Goal: Information Seeking & Learning: Learn about a topic

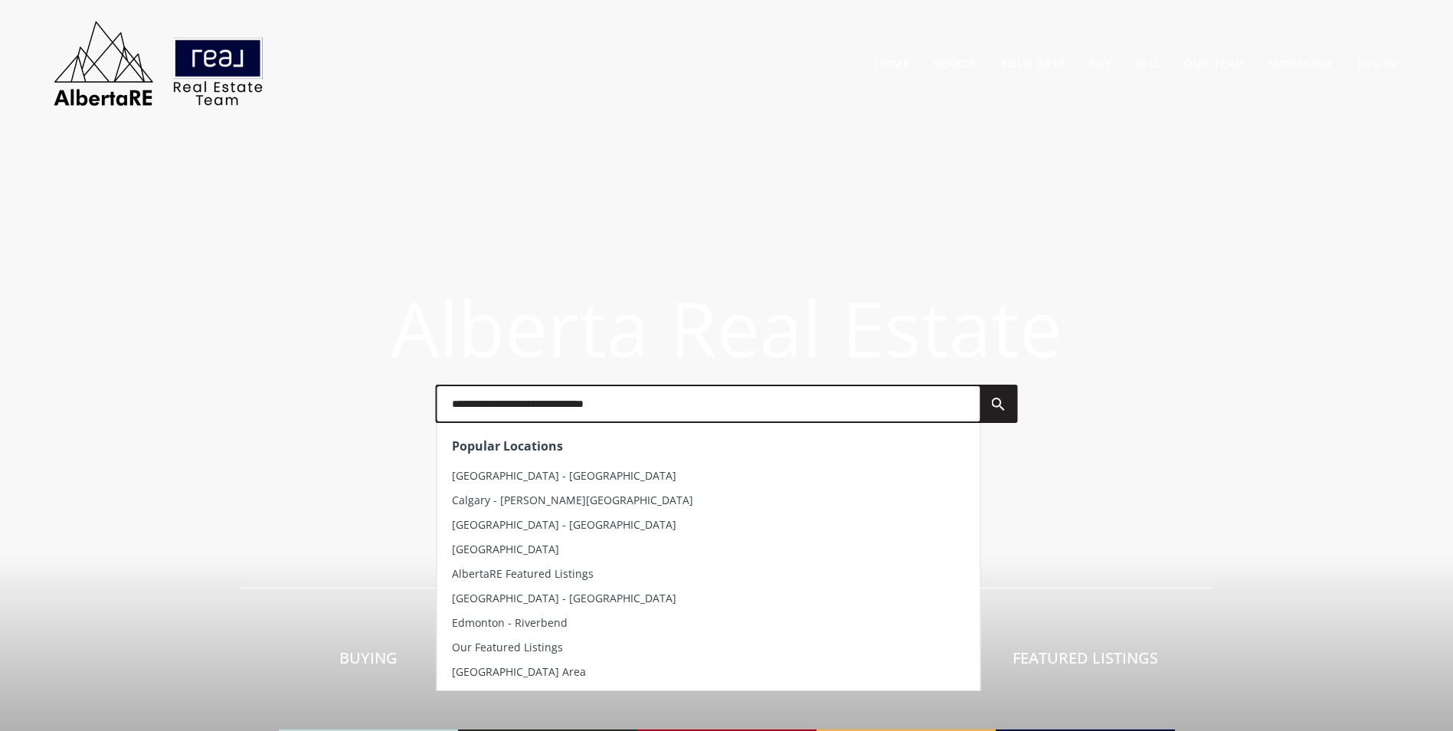
click at [562, 400] on input "text" at bounding box center [707, 403] width 543 height 35
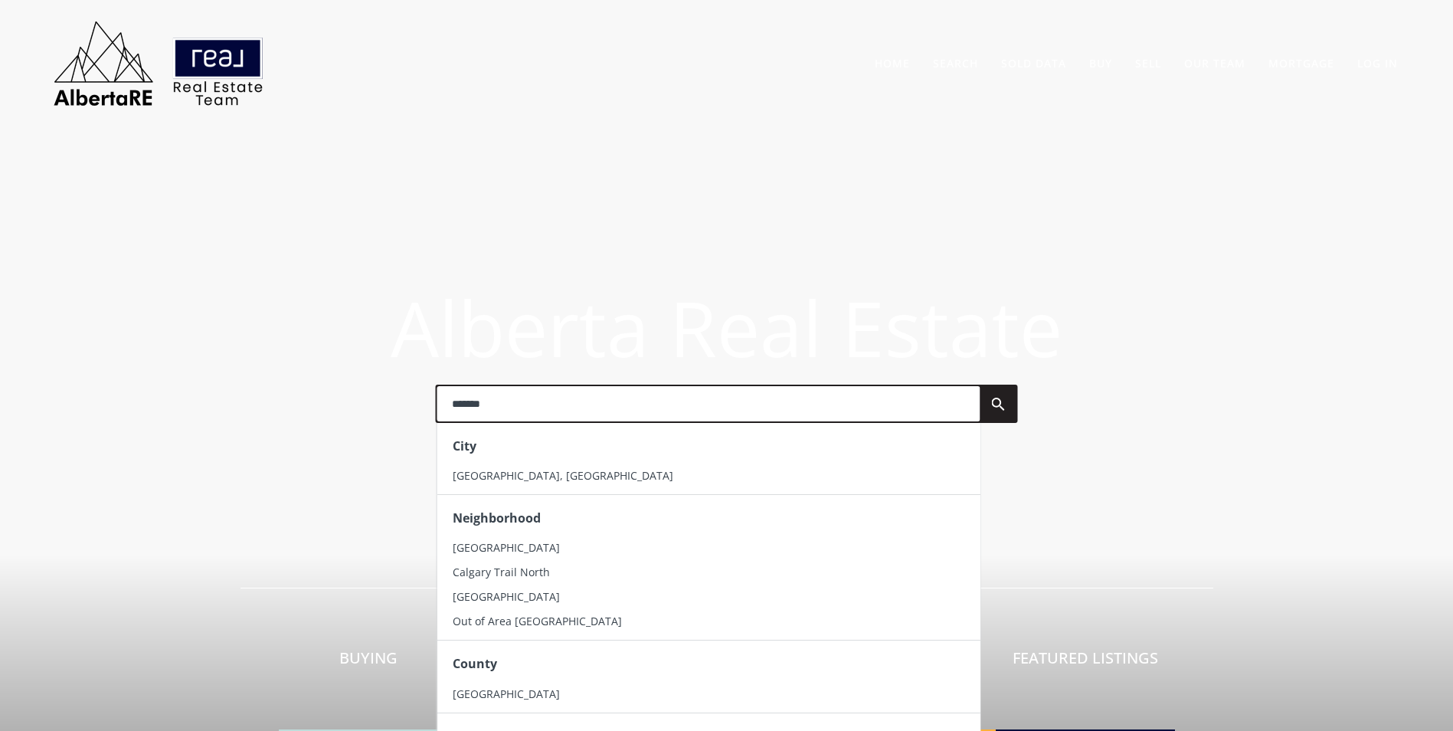
type input "*******"
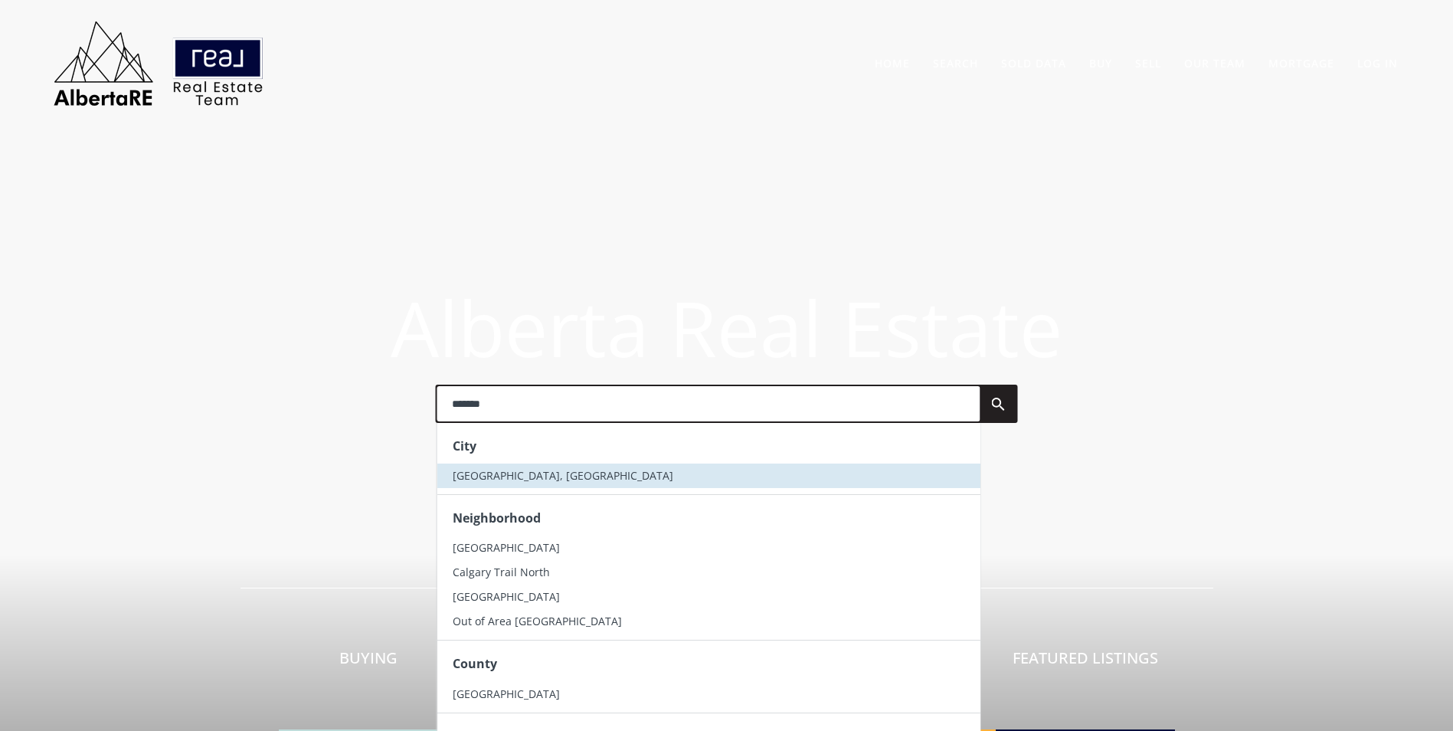
click at [570, 466] on li "[GEOGRAPHIC_DATA], [GEOGRAPHIC_DATA]" at bounding box center [707, 475] width 543 height 25
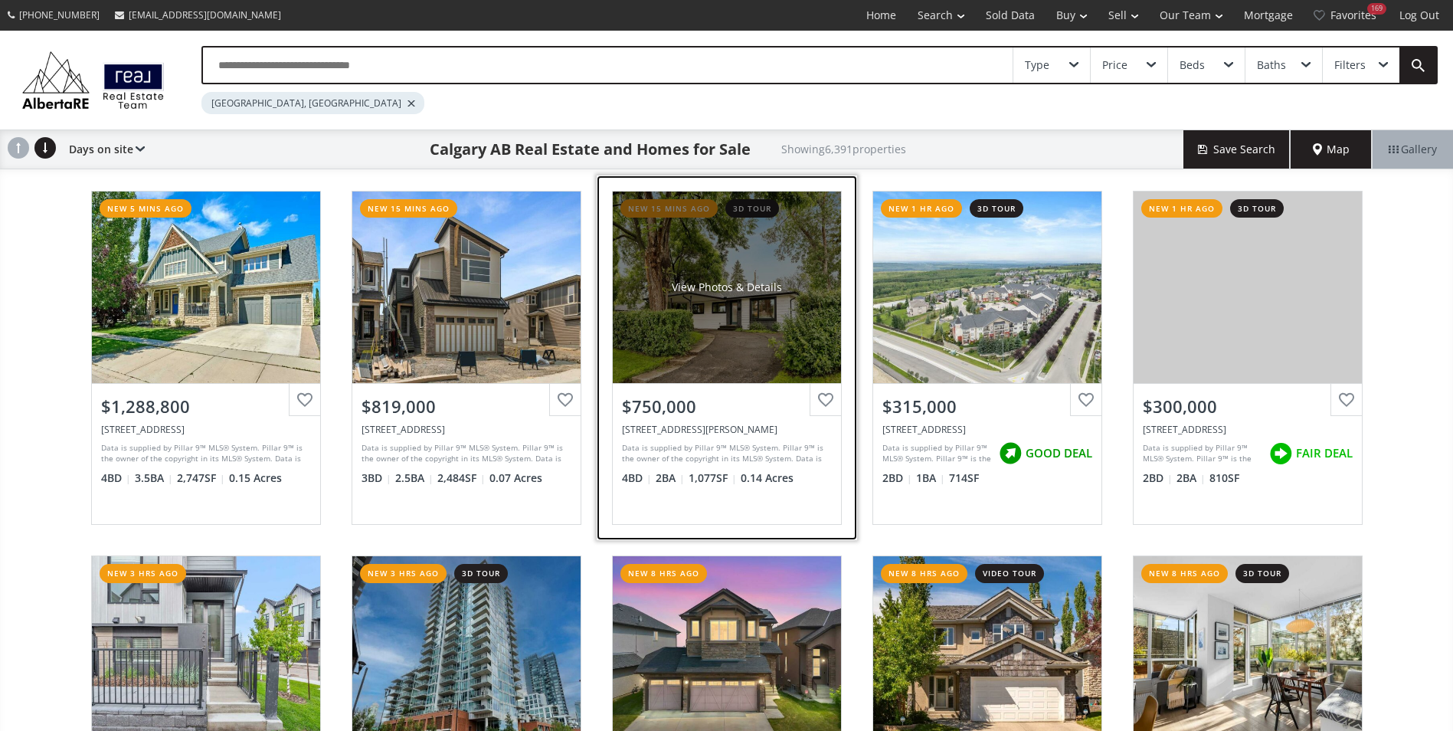
click at [765, 277] on div "View Photos & Details" at bounding box center [727, 286] width 228 height 191
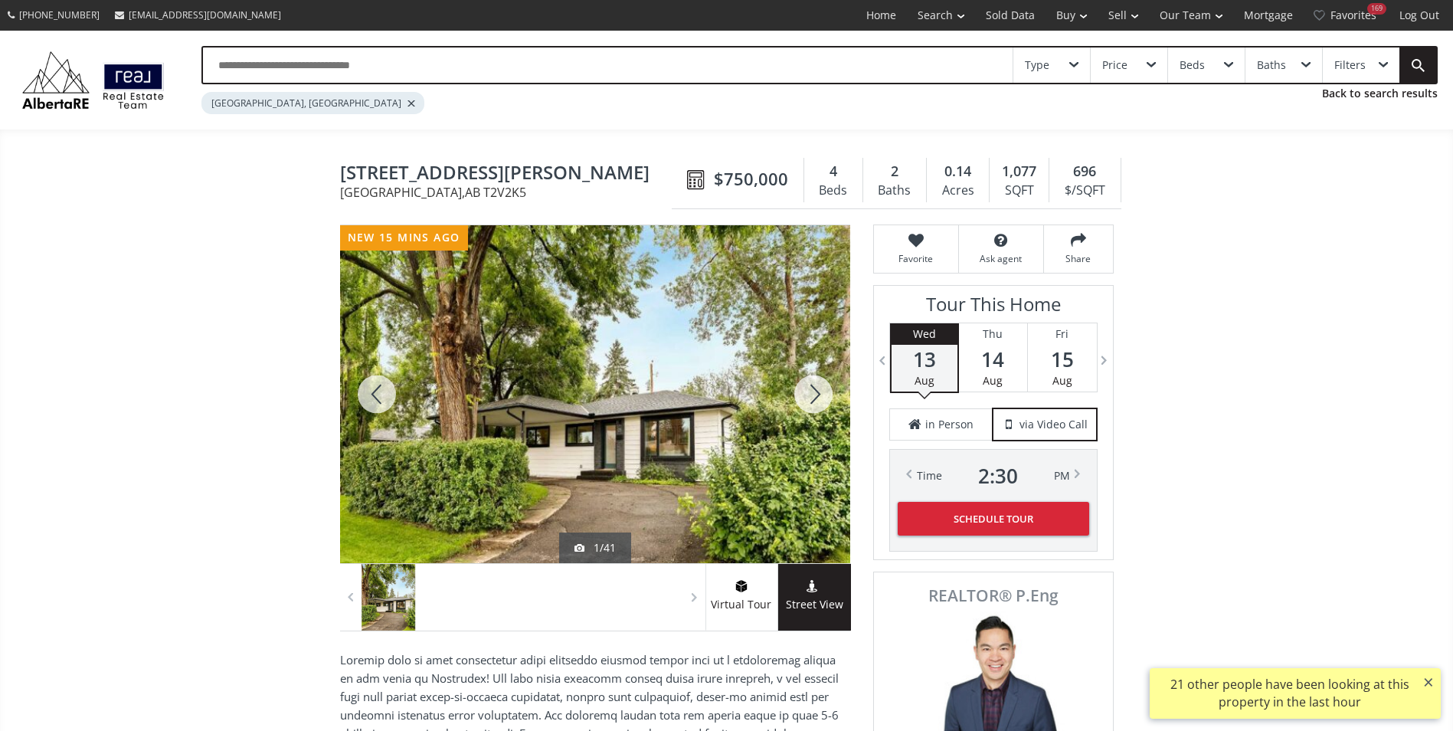
click at [826, 394] on div at bounding box center [813, 394] width 74 height 338
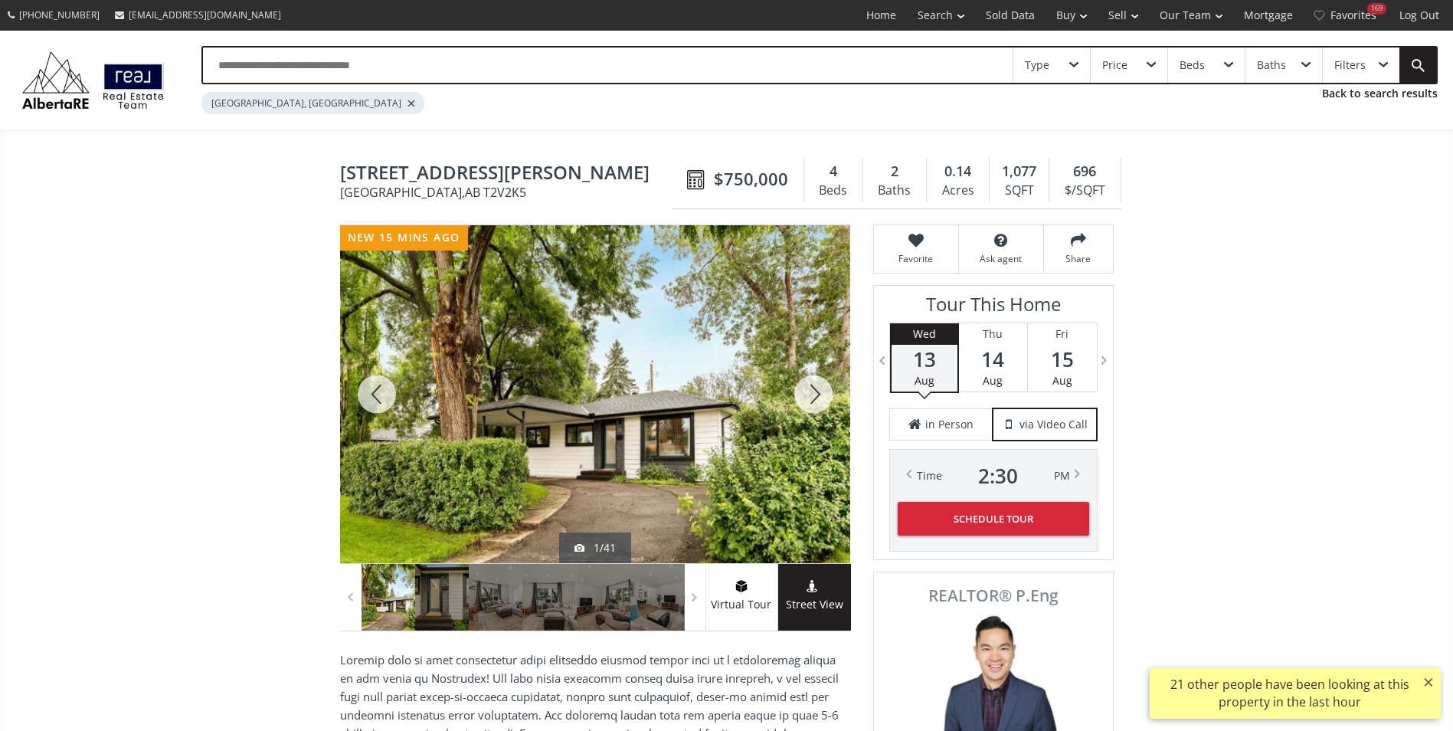
click at [819, 389] on div at bounding box center [813, 394] width 74 height 338
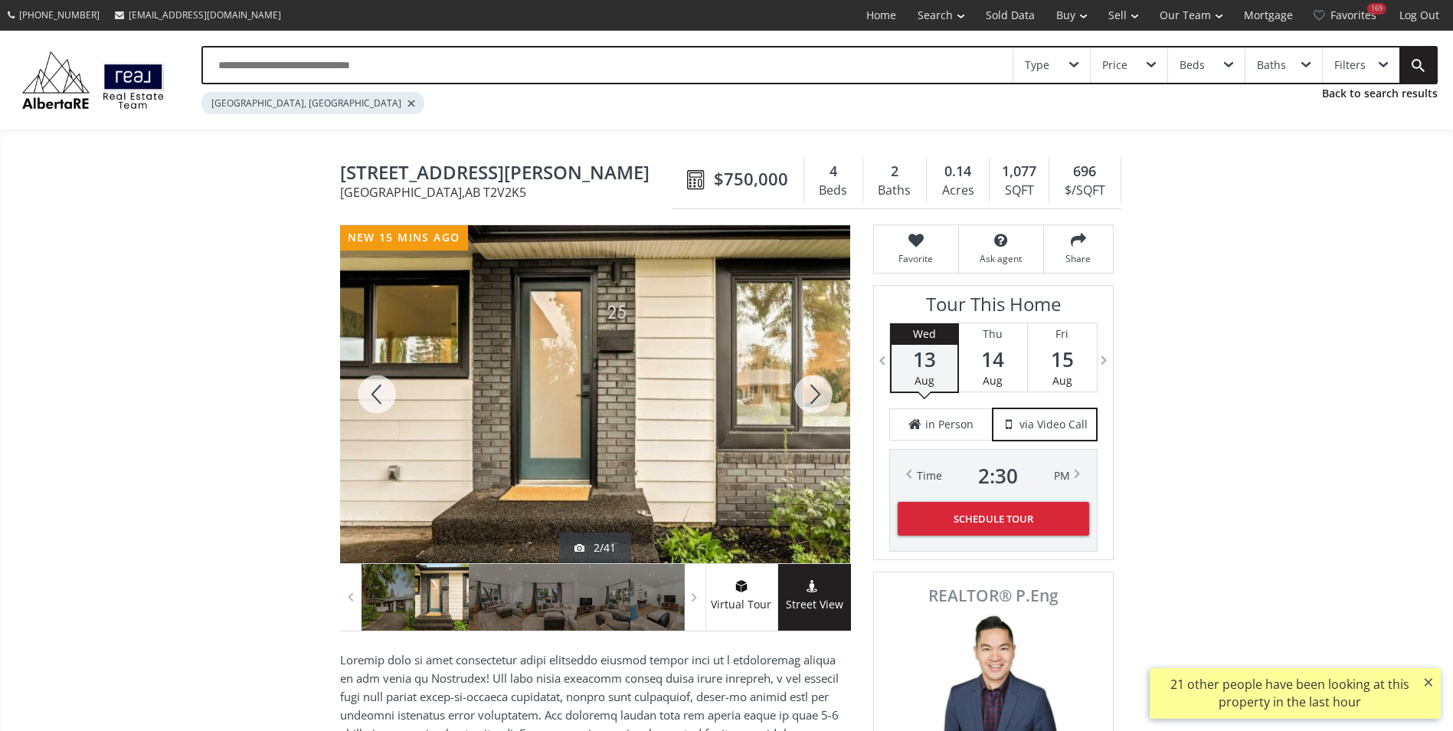
click at [815, 388] on div at bounding box center [813, 394] width 74 height 338
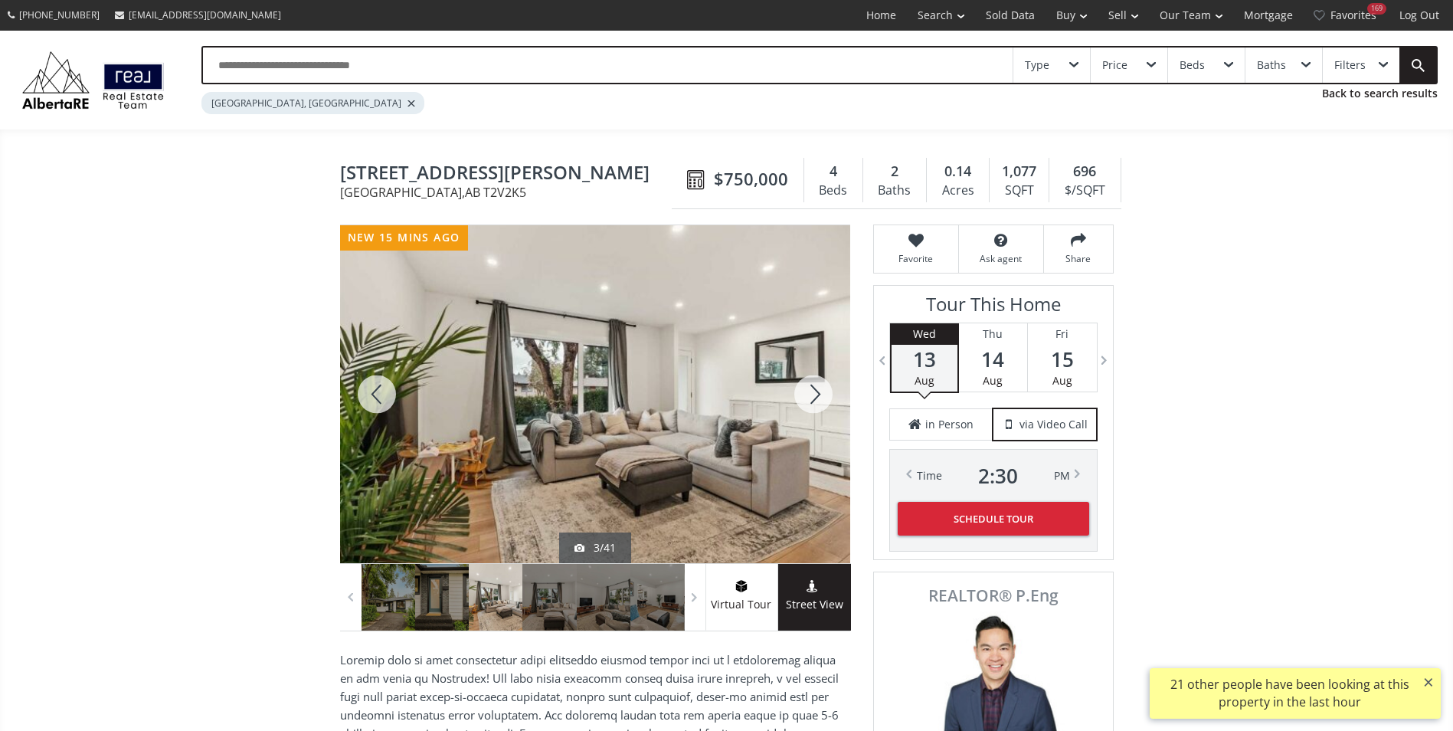
click at [815, 388] on div at bounding box center [813, 394] width 74 height 338
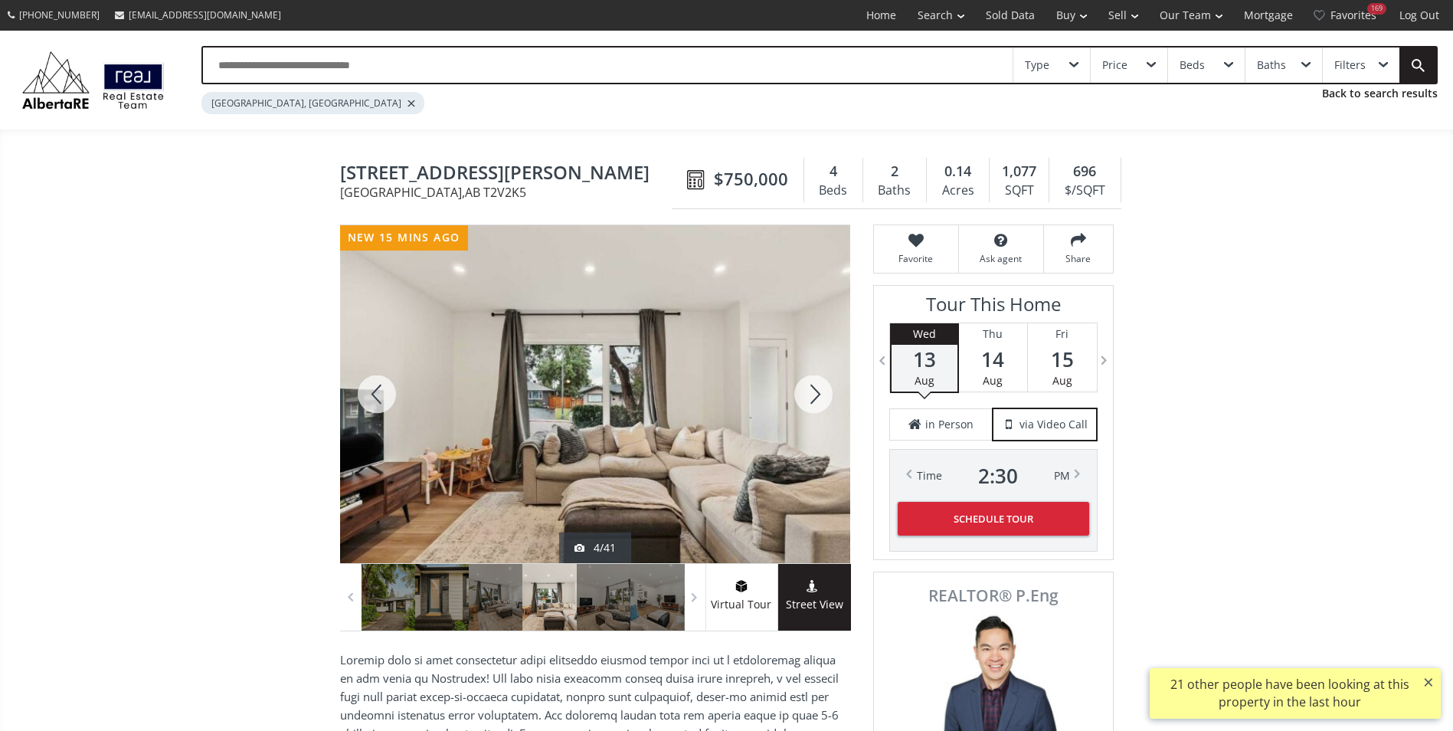
click at [813, 388] on div at bounding box center [813, 394] width 74 height 338
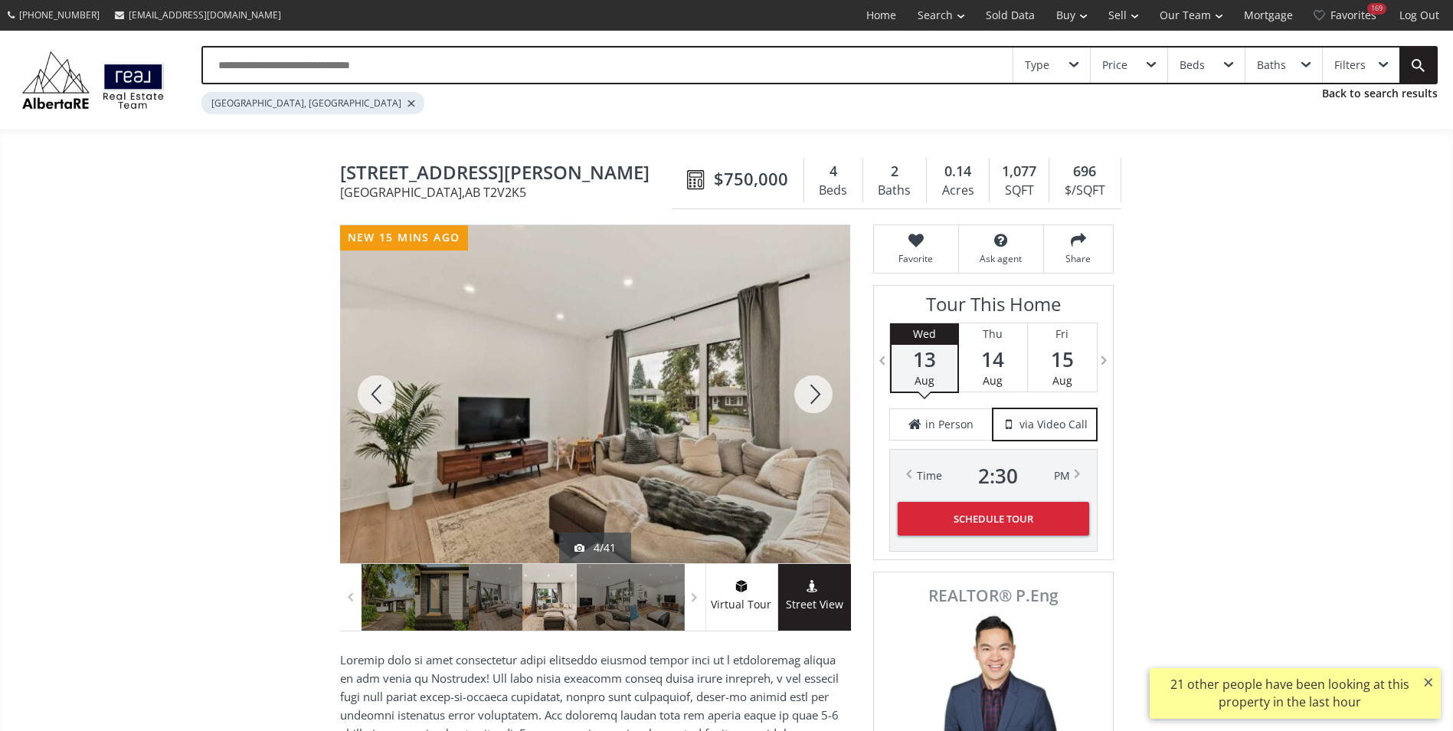
click at [813, 388] on div at bounding box center [813, 394] width 74 height 338
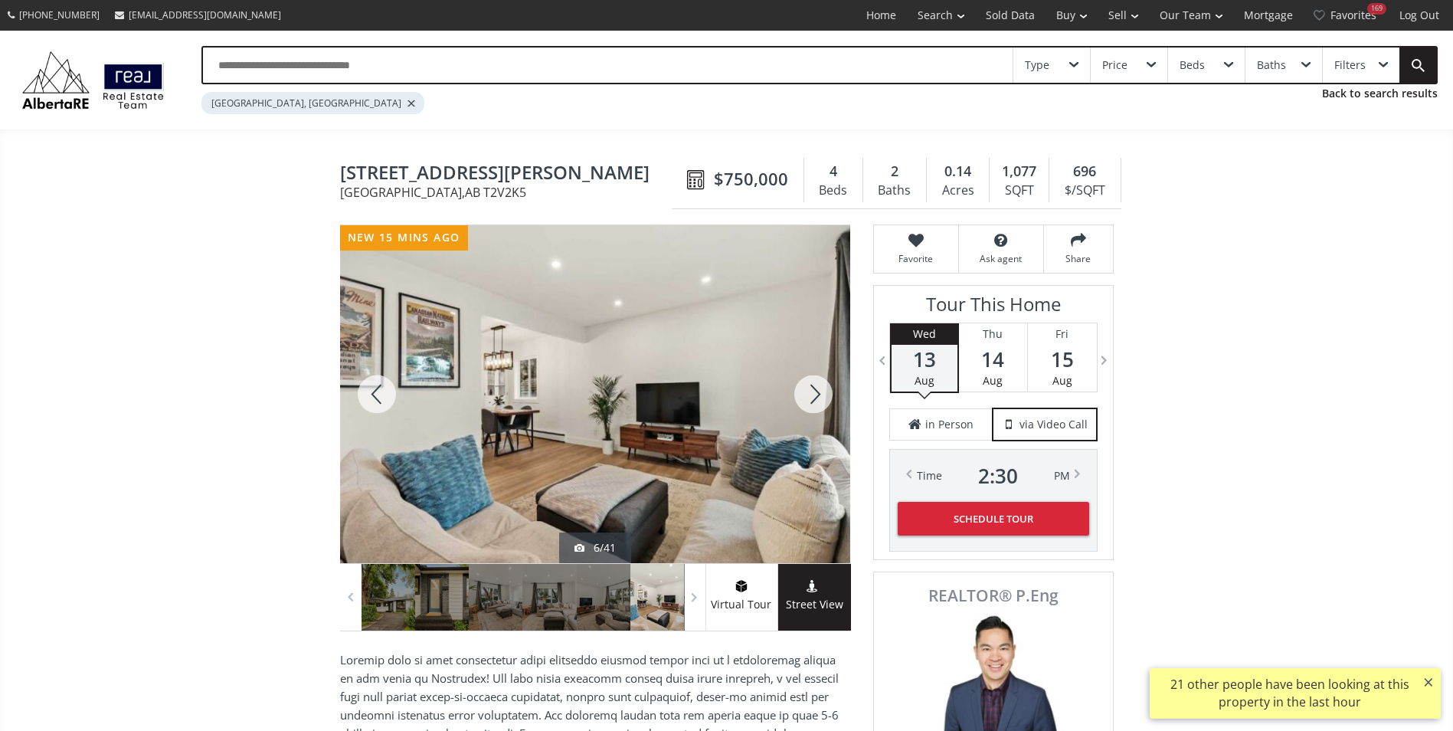
click at [813, 388] on div at bounding box center [813, 394] width 74 height 338
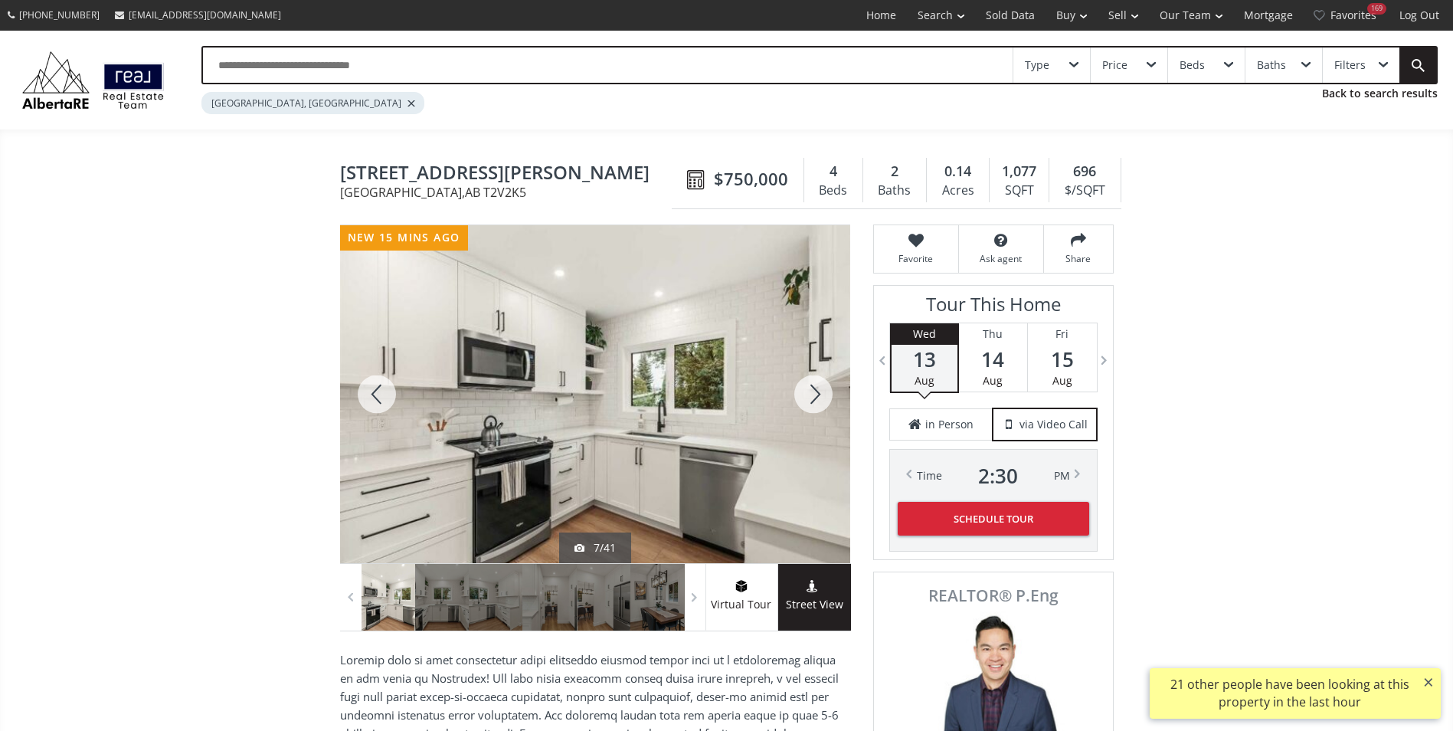
click at [813, 388] on div at bounding box center [813, 394] width 74 height 338
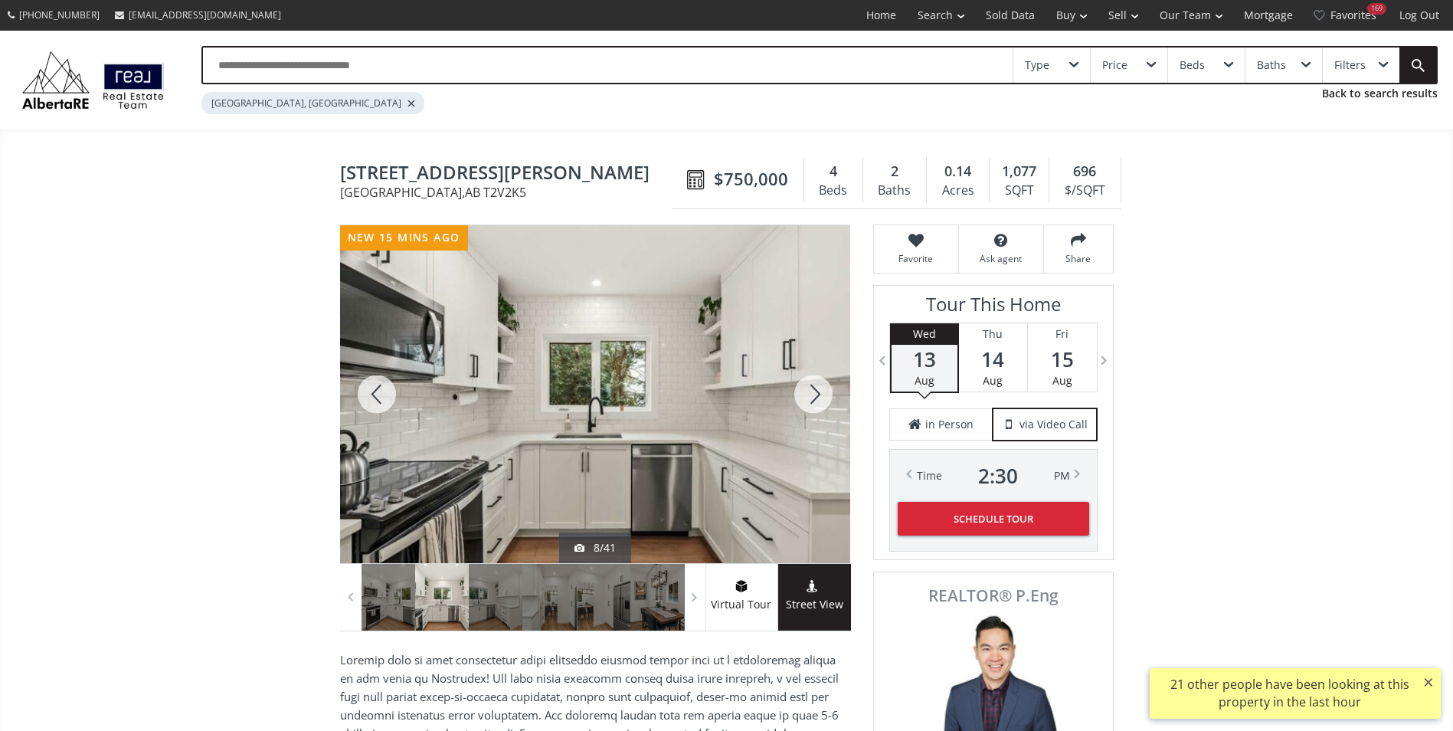
drag, startPoint x: 813, startPoint y: 388, endPoint x: 693, endPoint y: 320, distance: 138.2
click at [811, 388] on div at bounding box center [813, 394] width 74 height 338
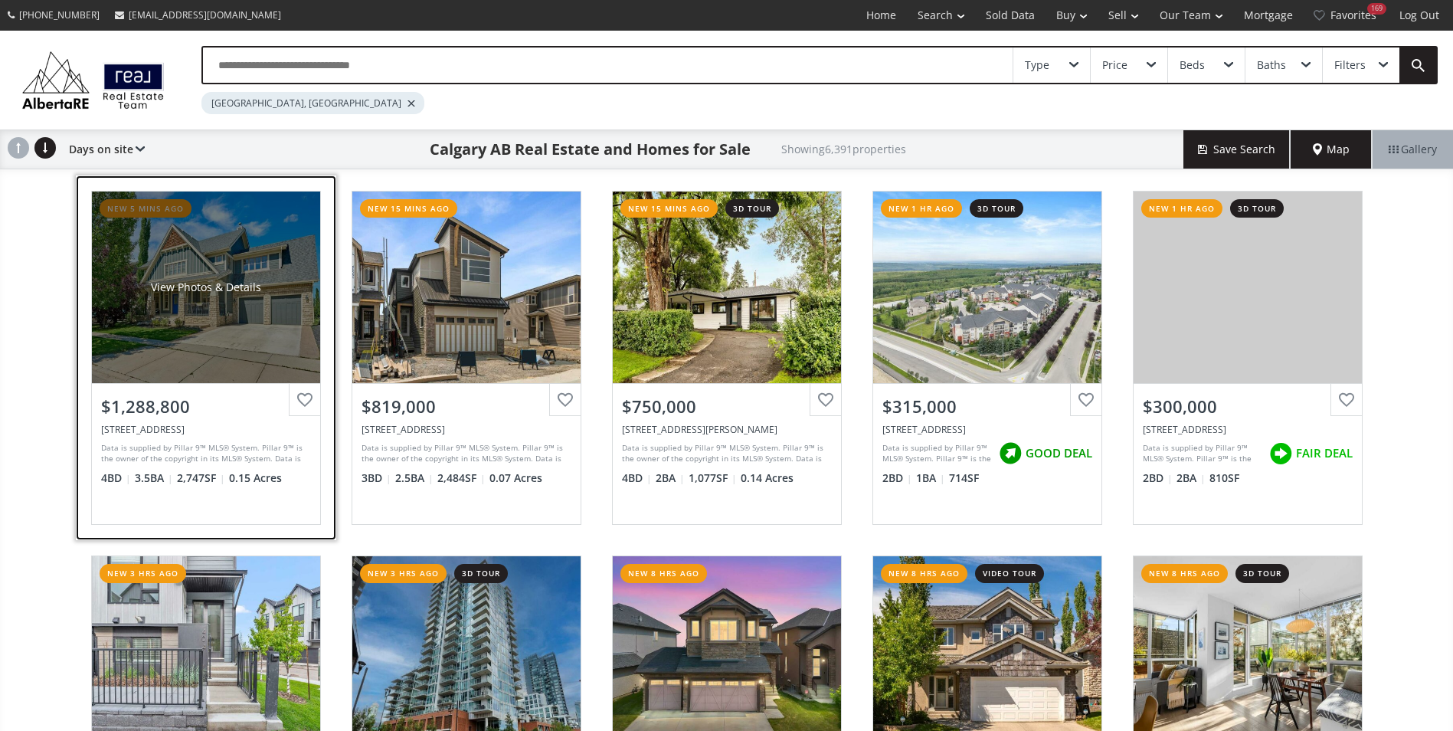
click at [218, 248] on div "View Photos & Details" at bounding box center [206, 286] width 228 height 191
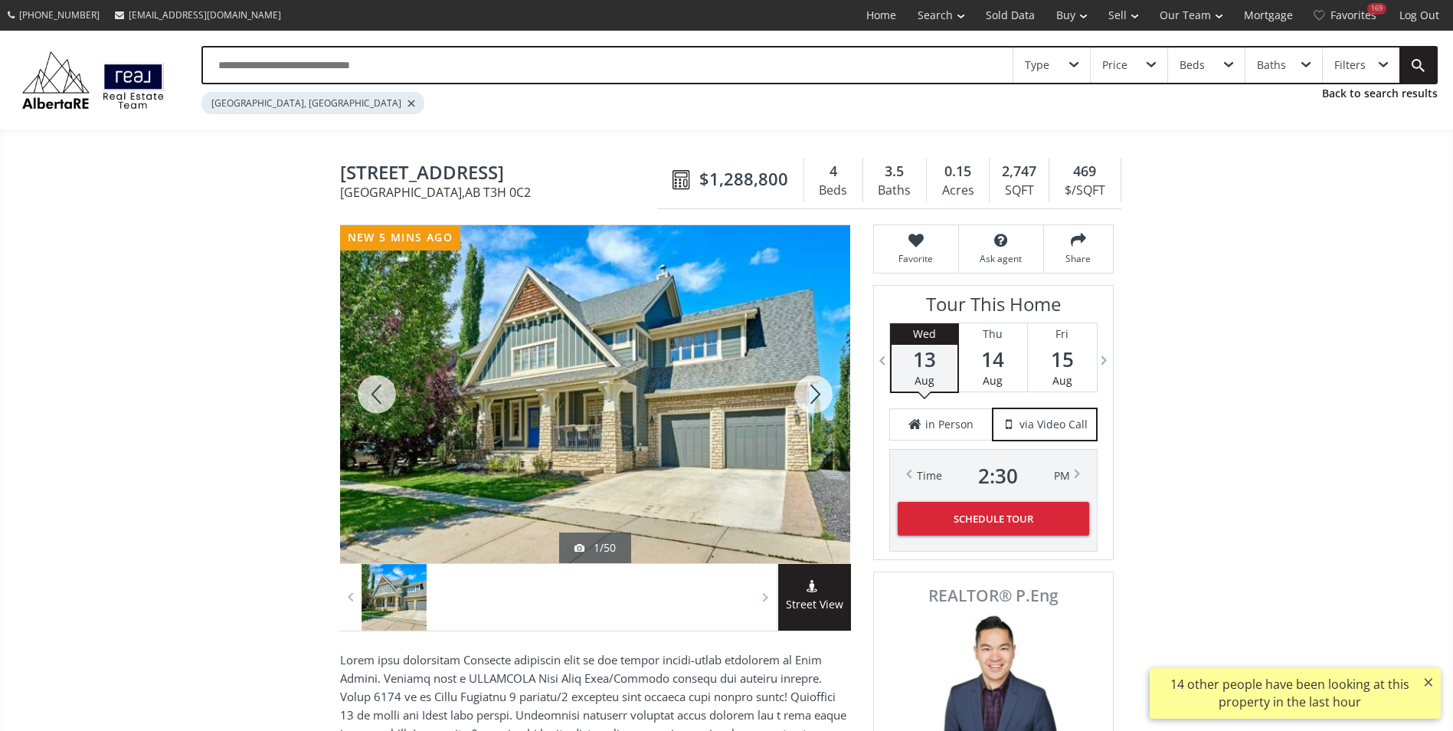
click at [809, 401] on div at bounding box center [813, 394] width 74 height 338
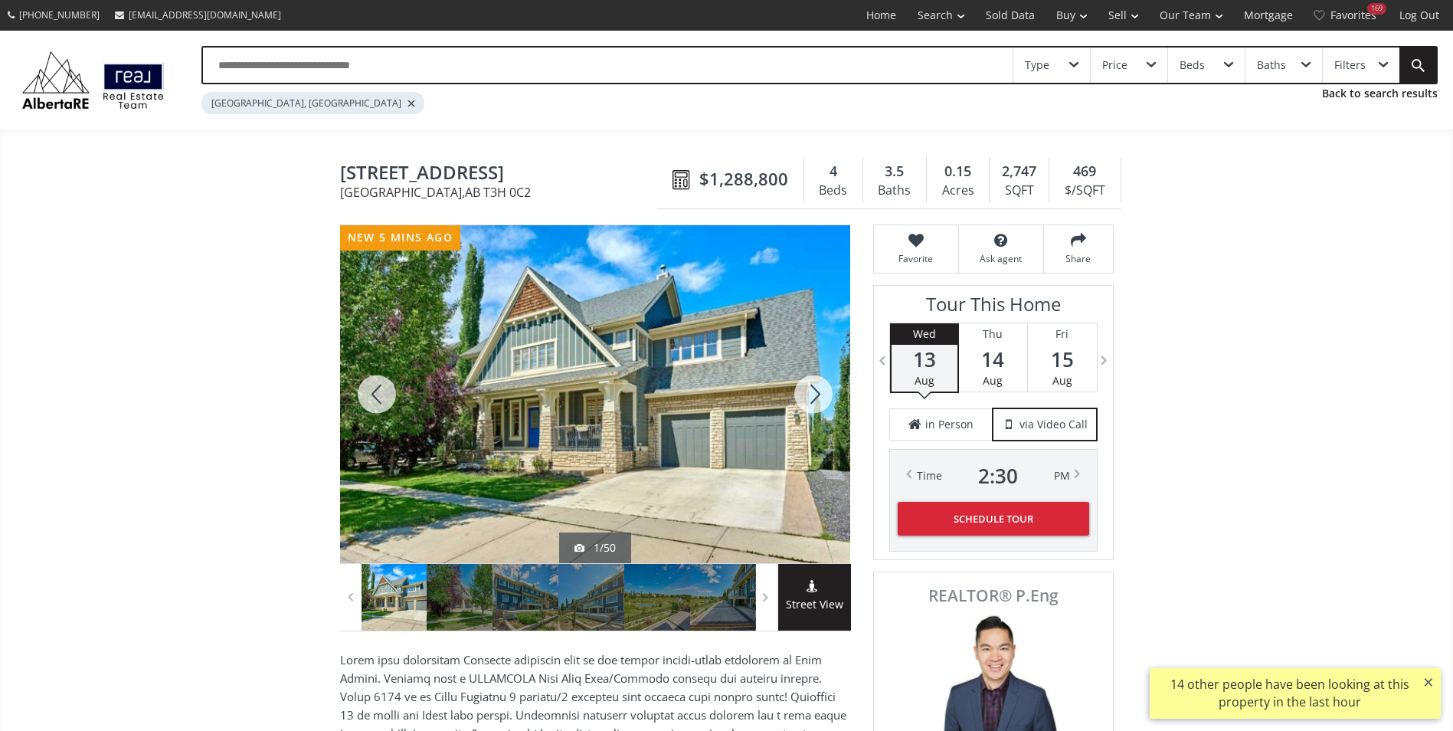
click at [803, 401] on div at bounding box center [813, 394] width 74 height 338
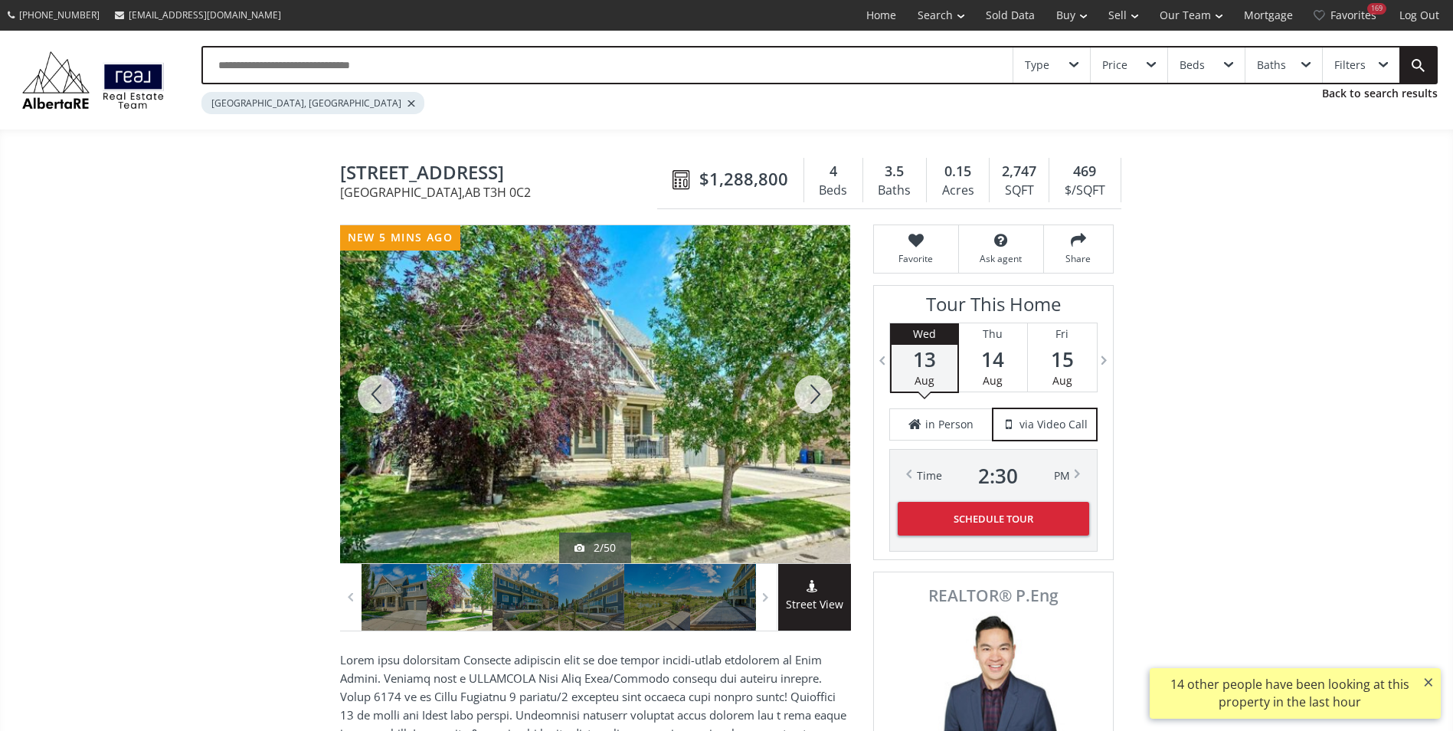
click at [802, 401] on div at bounding box center [813, 394] width 74 height 338
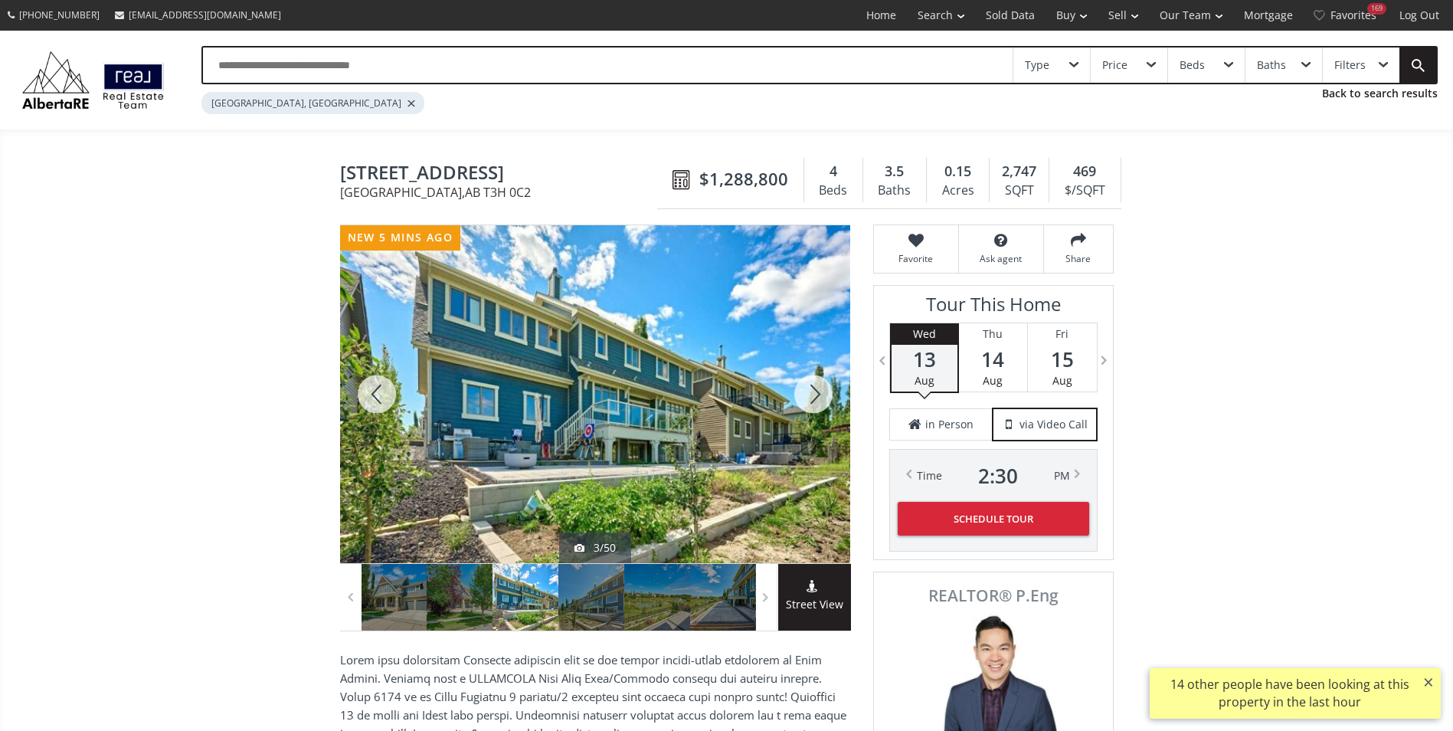
click at [800, 401] on div at bounding box center [813, 394] width 74 height 338
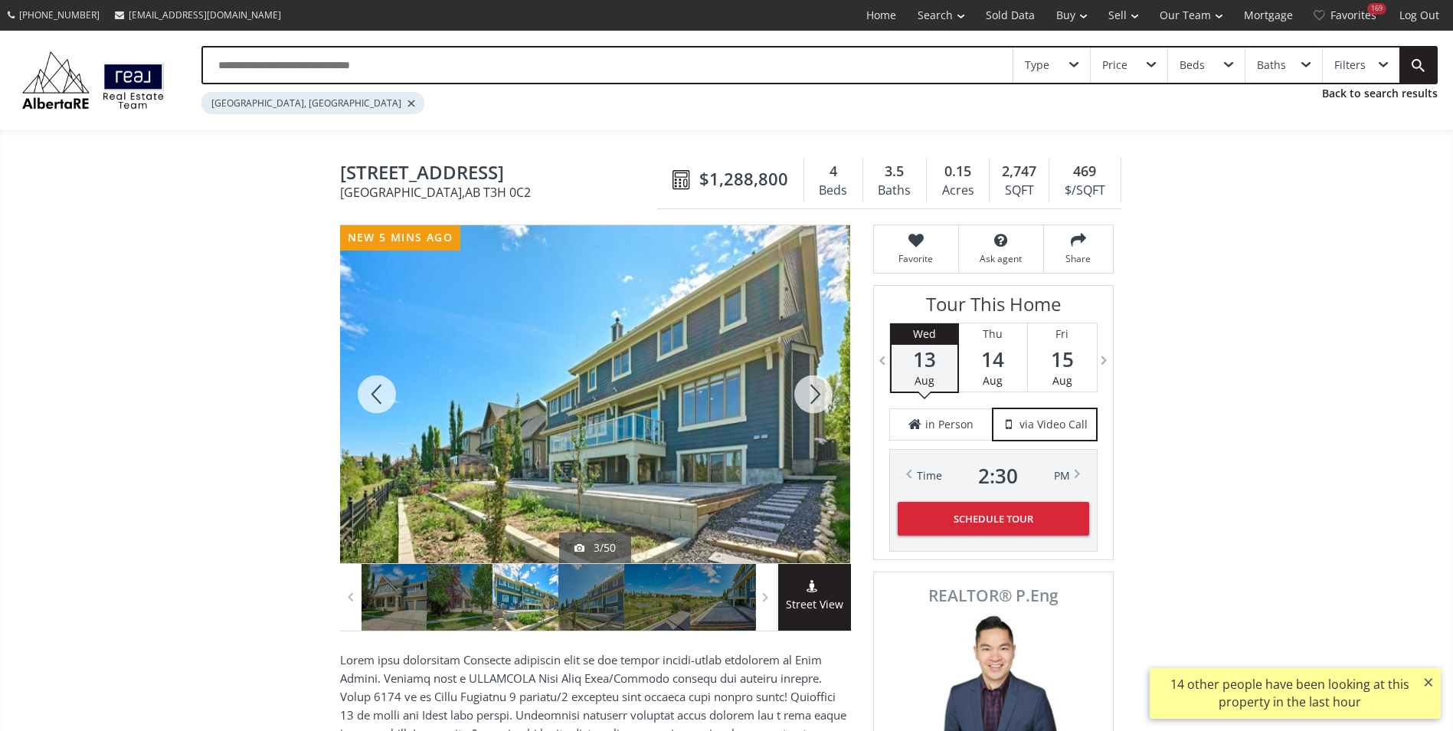
click at [799, 401] on div at bounding box center [813, 394] width 74 height 338
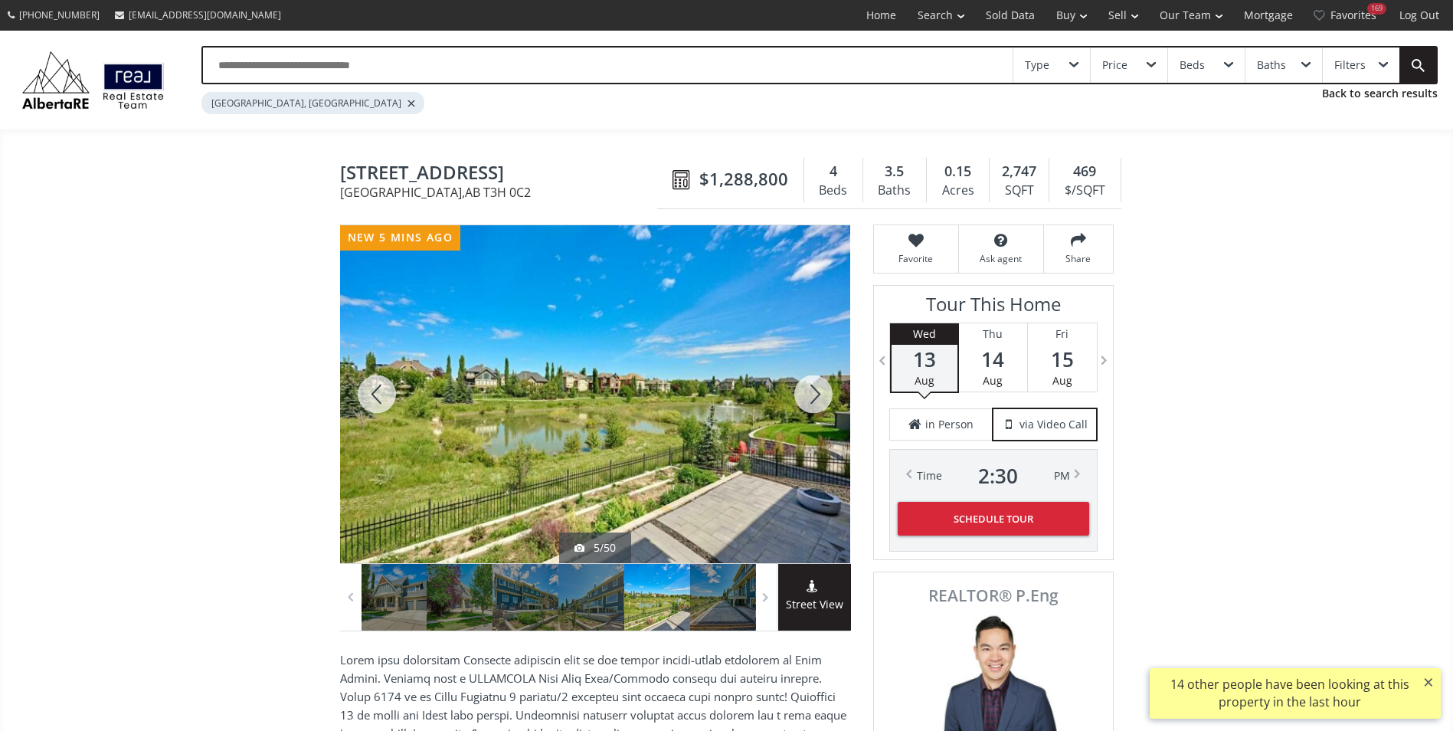
click at [798, 400] on div at bounding box center [813, 394] width 74 height 338
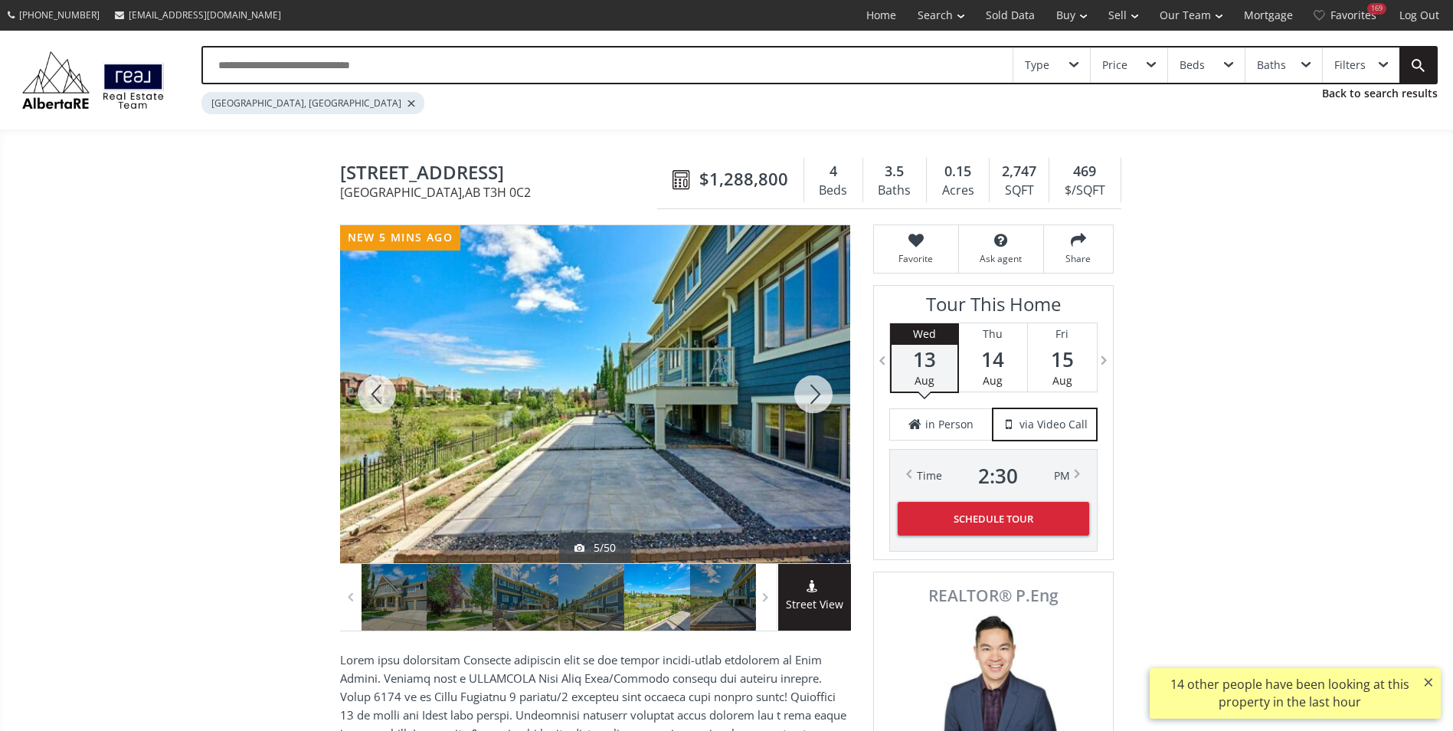
click at [796, 400] on div at bounding box center [813, 394] width 74 height 338
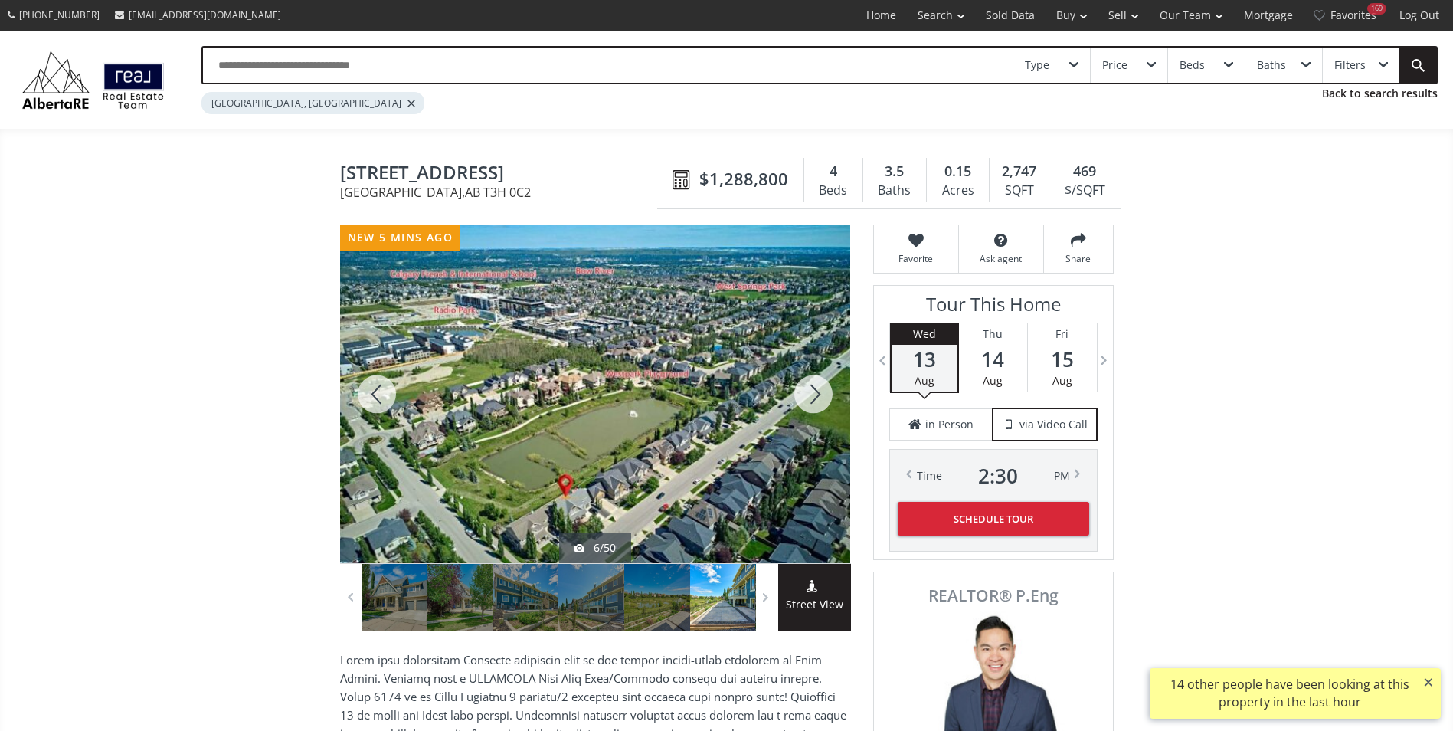
click at [796, 400] on div at bounding box center [813, 394] width 74 height 338
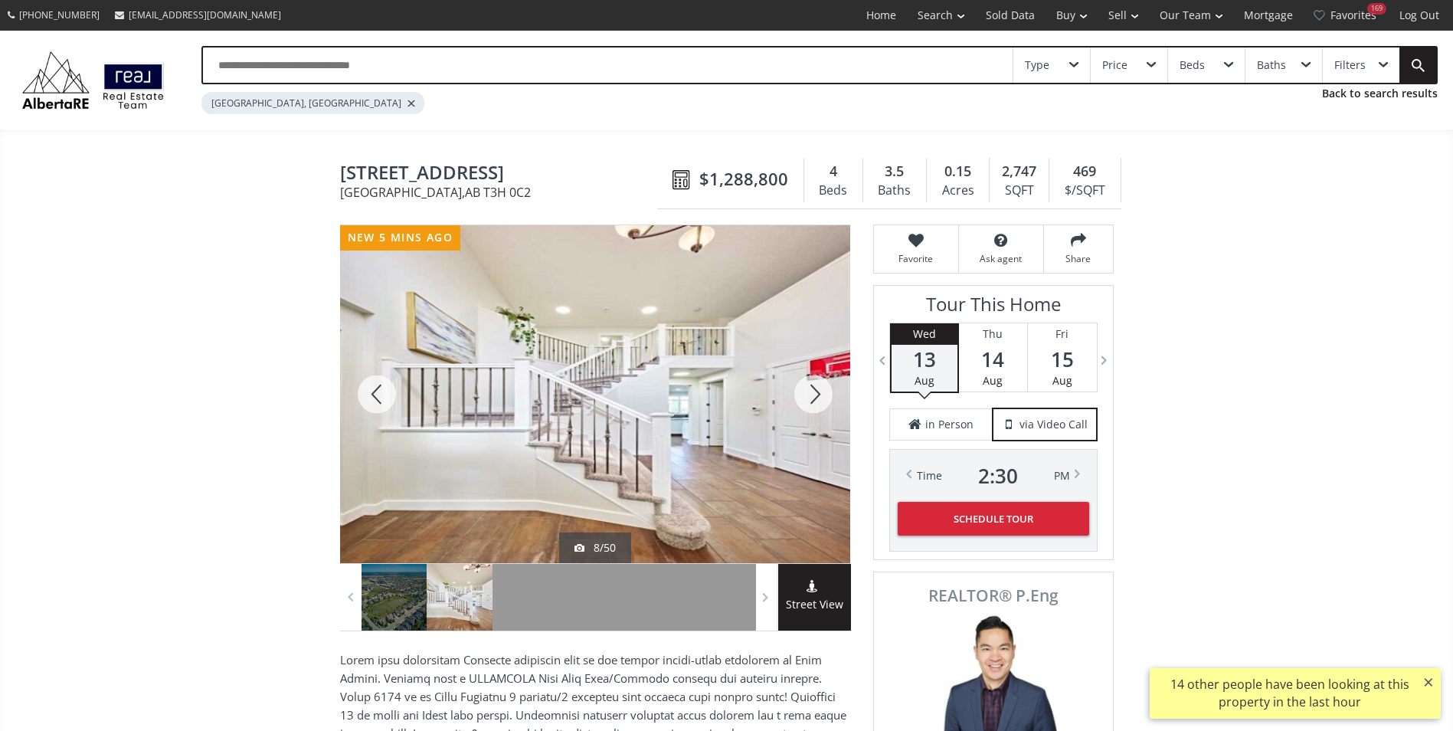
click at [793, 399] on div at bounding box center [813, 394] width 74 height 338
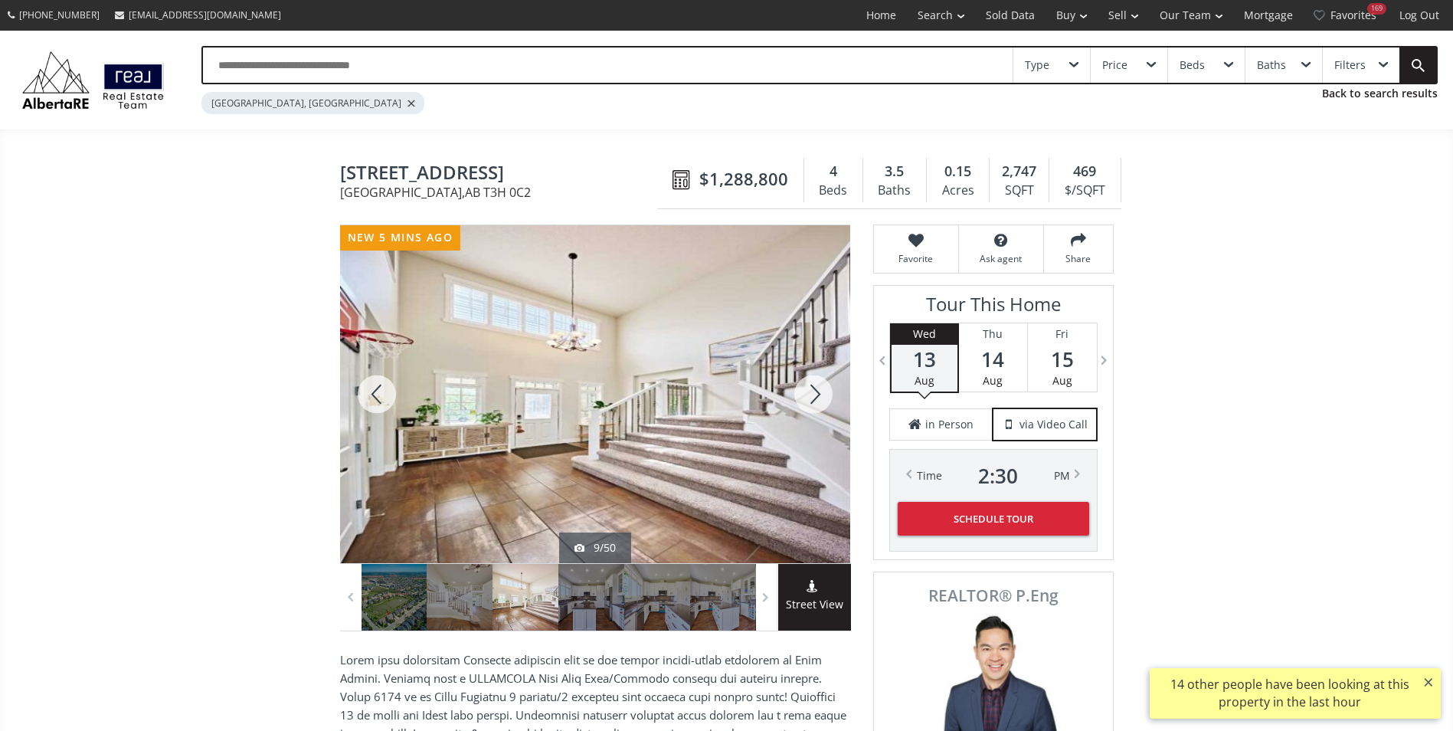
click at [793, 399] on div at bounding box center [813, 394] width 74 height 338
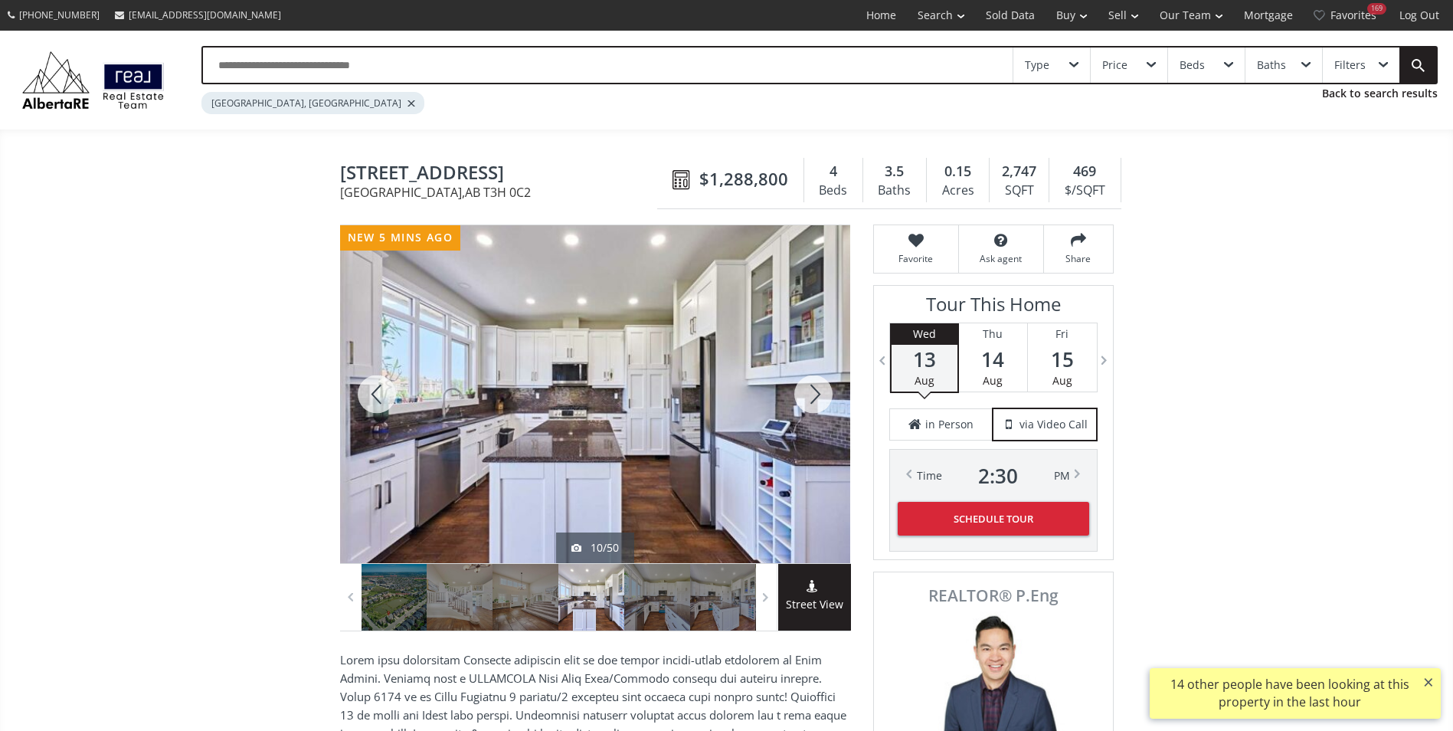
click at [789, 398] on div at bounding box center [813, 394] width 74 height 338
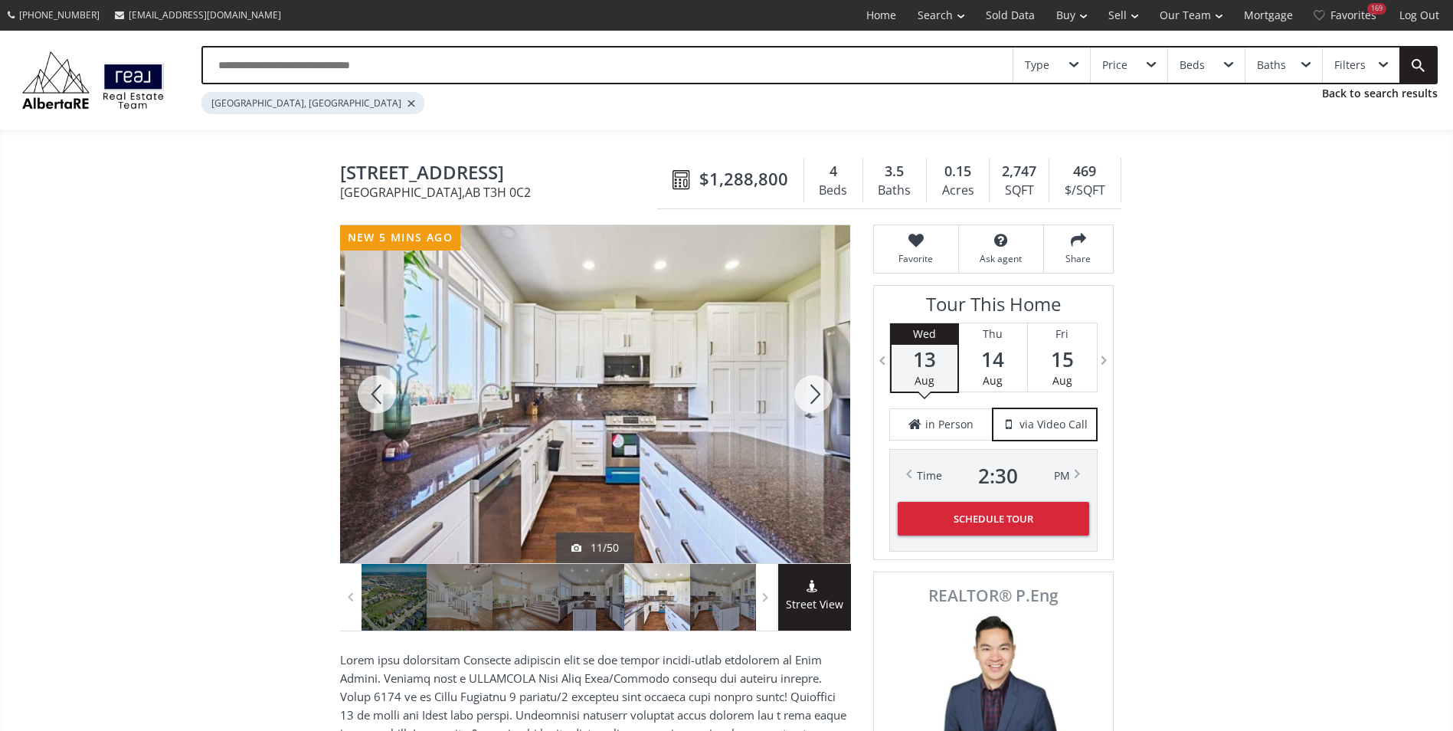
click at [789, 397] on div at bounding box center [813, 394] width 74 height 338
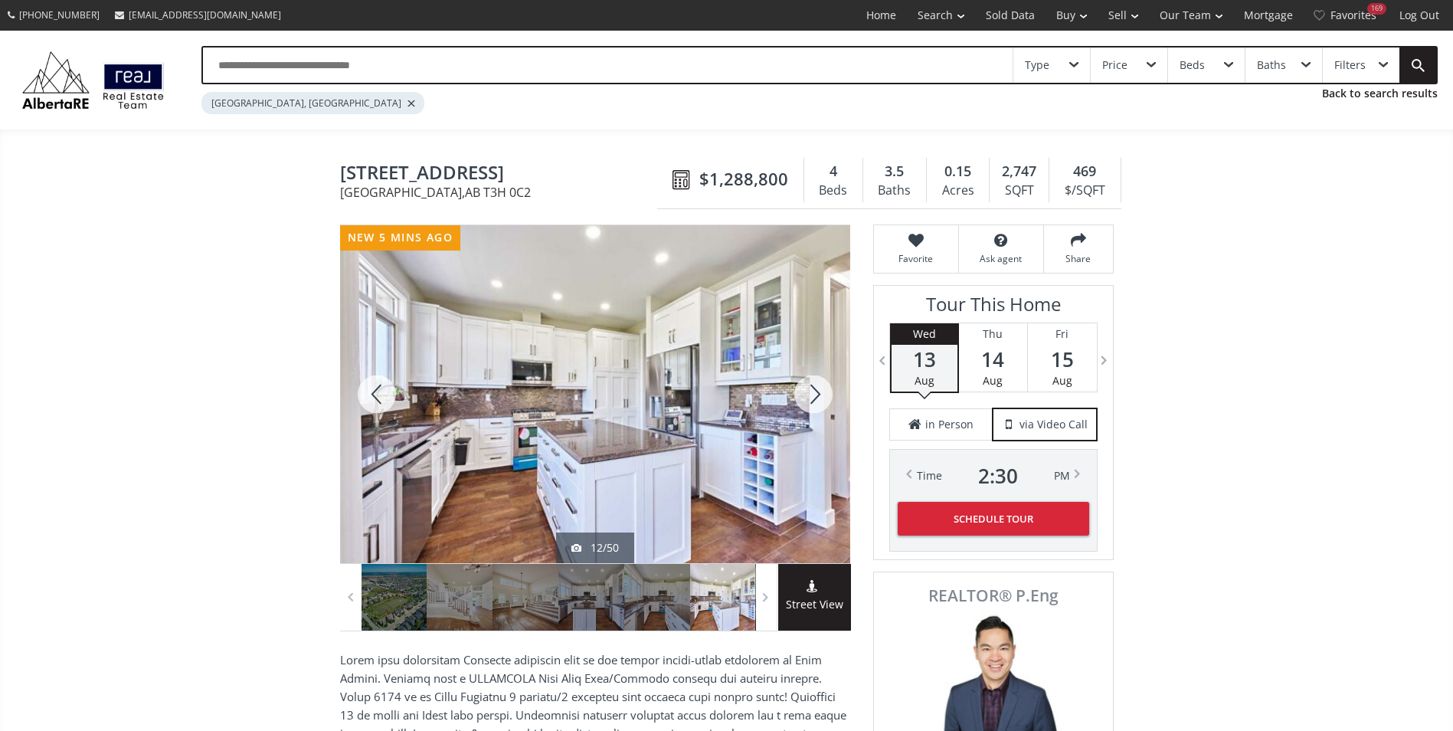
click at [790, 398] on div at bounding box center [813, 394] width 74 height 338
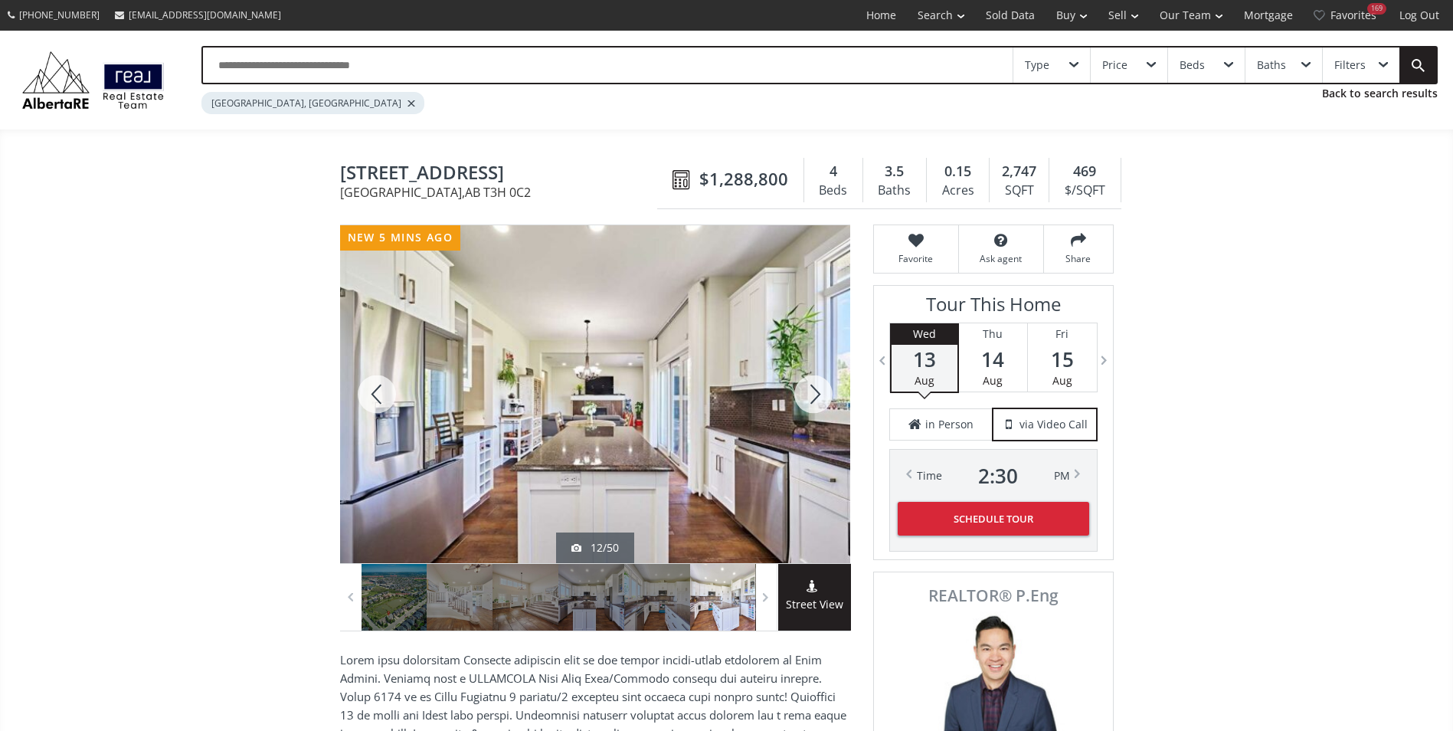
click at [790, 398] on div at bounding box center [813, 394] width 74 height 338
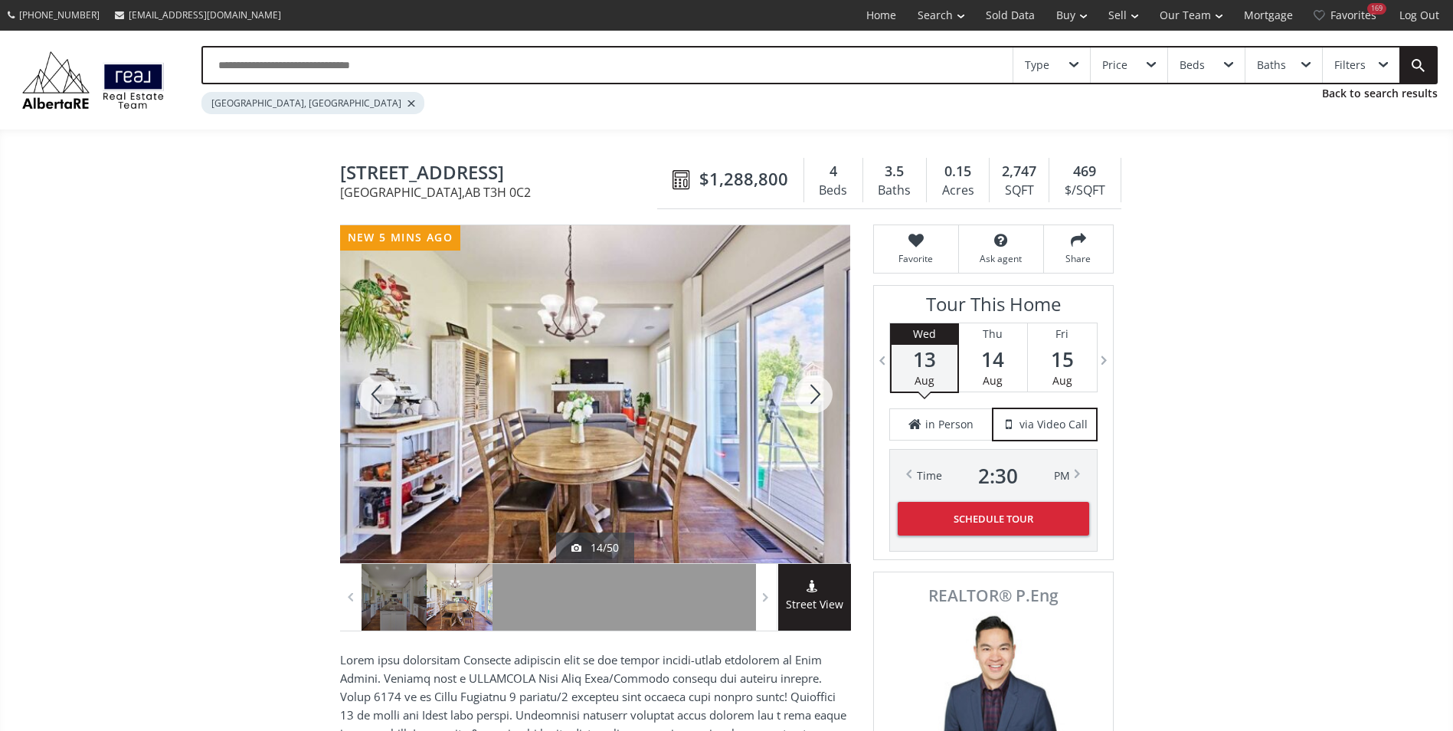
click at [790, 398] on div at bounding box center [813, 394] width 74 height 338
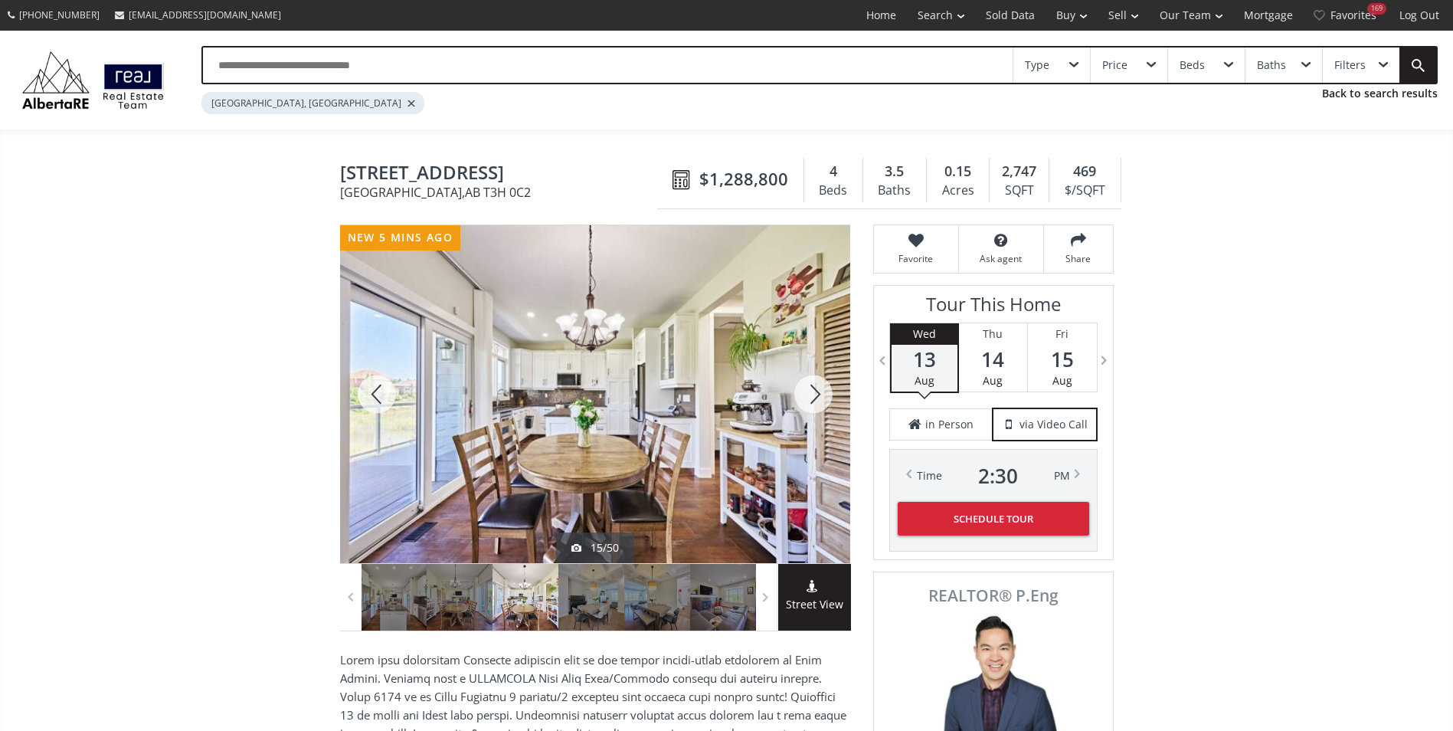
click at [790, 398] on div at bounding box center [813, 394] width 74 height 338
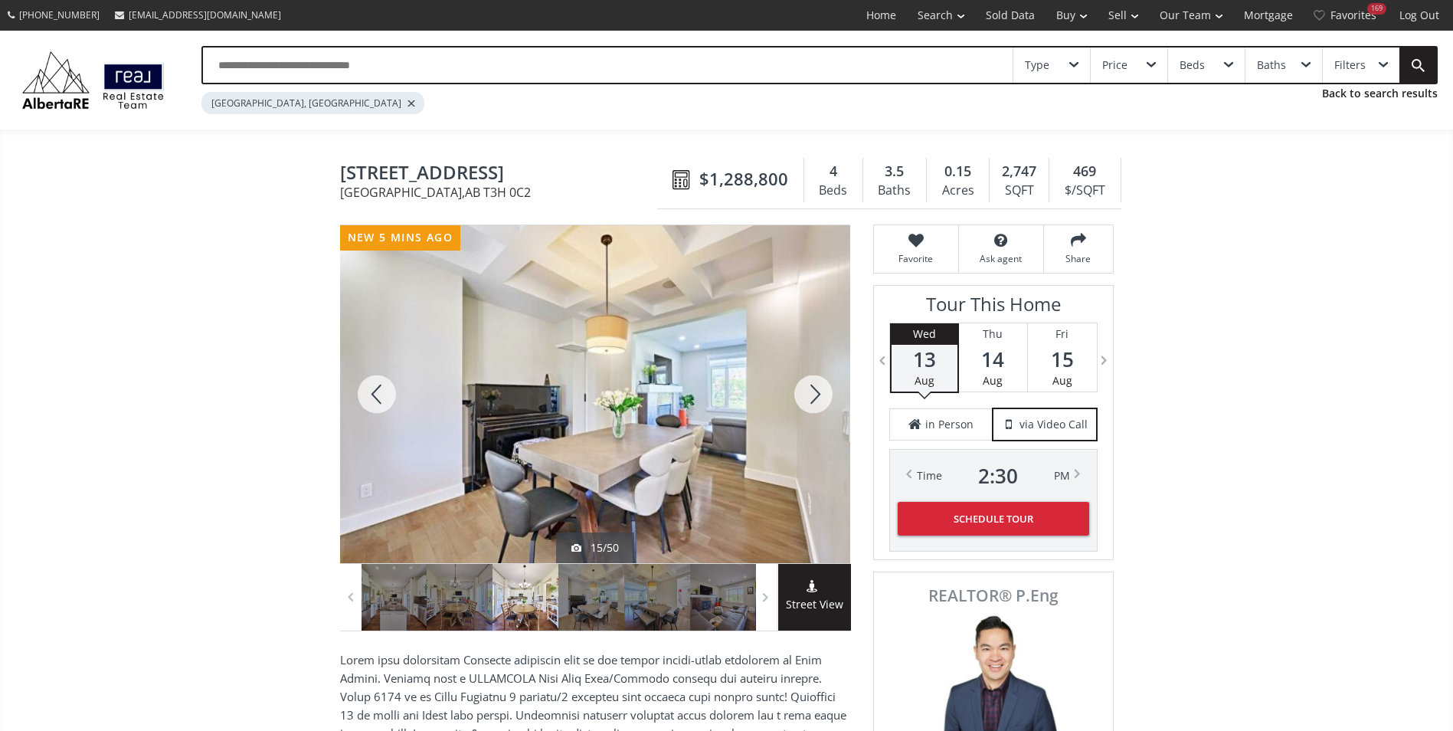
click at [790, 398] on div at bounding box center [813, 394] width 74 height 338
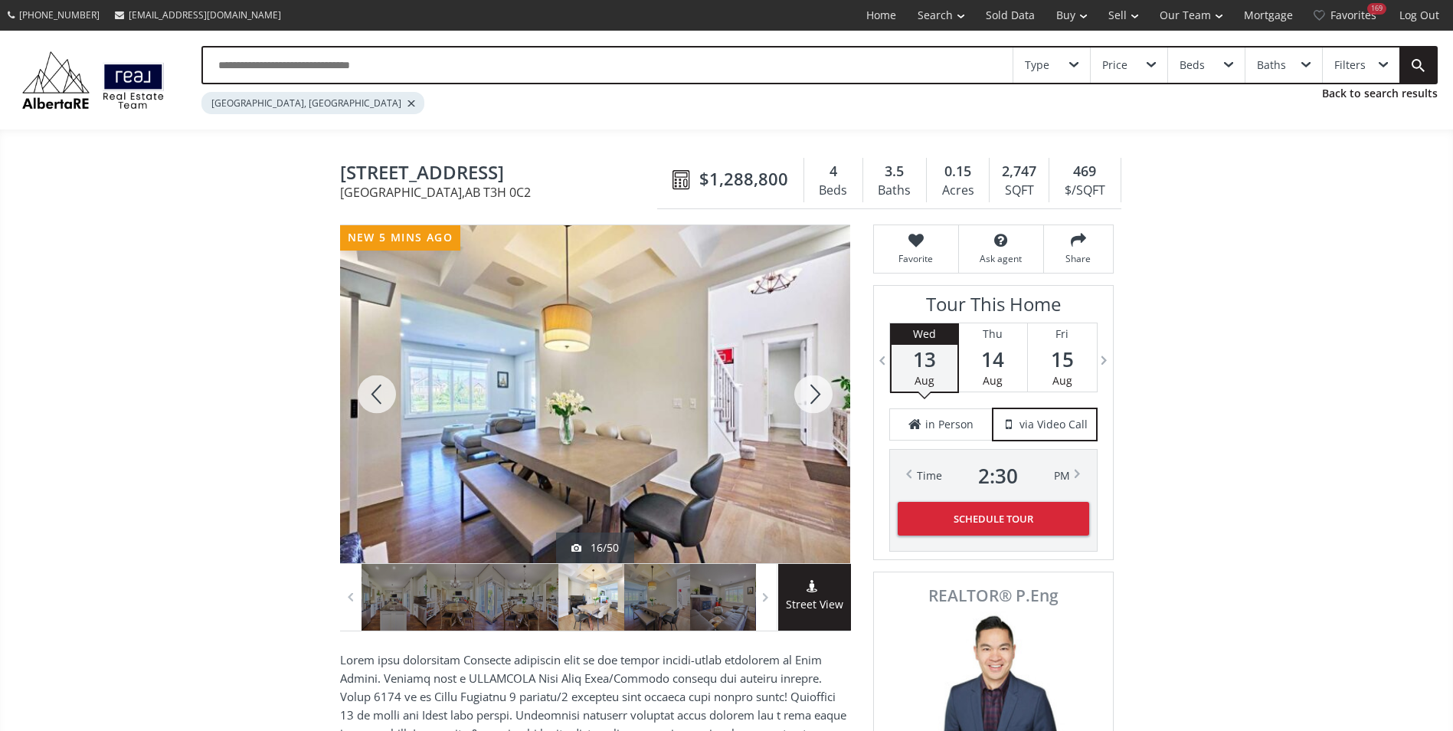
click at [790, 398] on div at bounding box center [813, 394] width 74 height 338
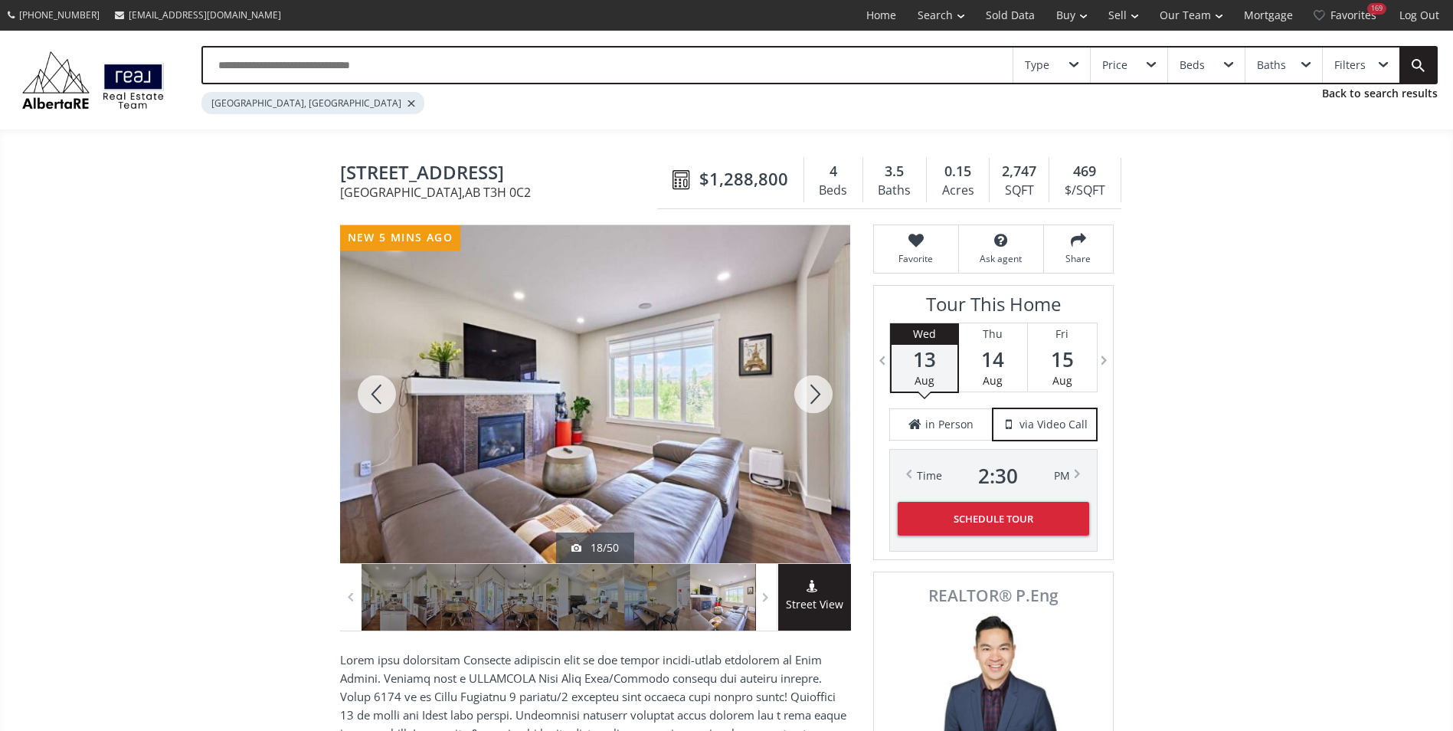
click at [790, 398] on div at bounding box center [813, 394] width 74 height 338
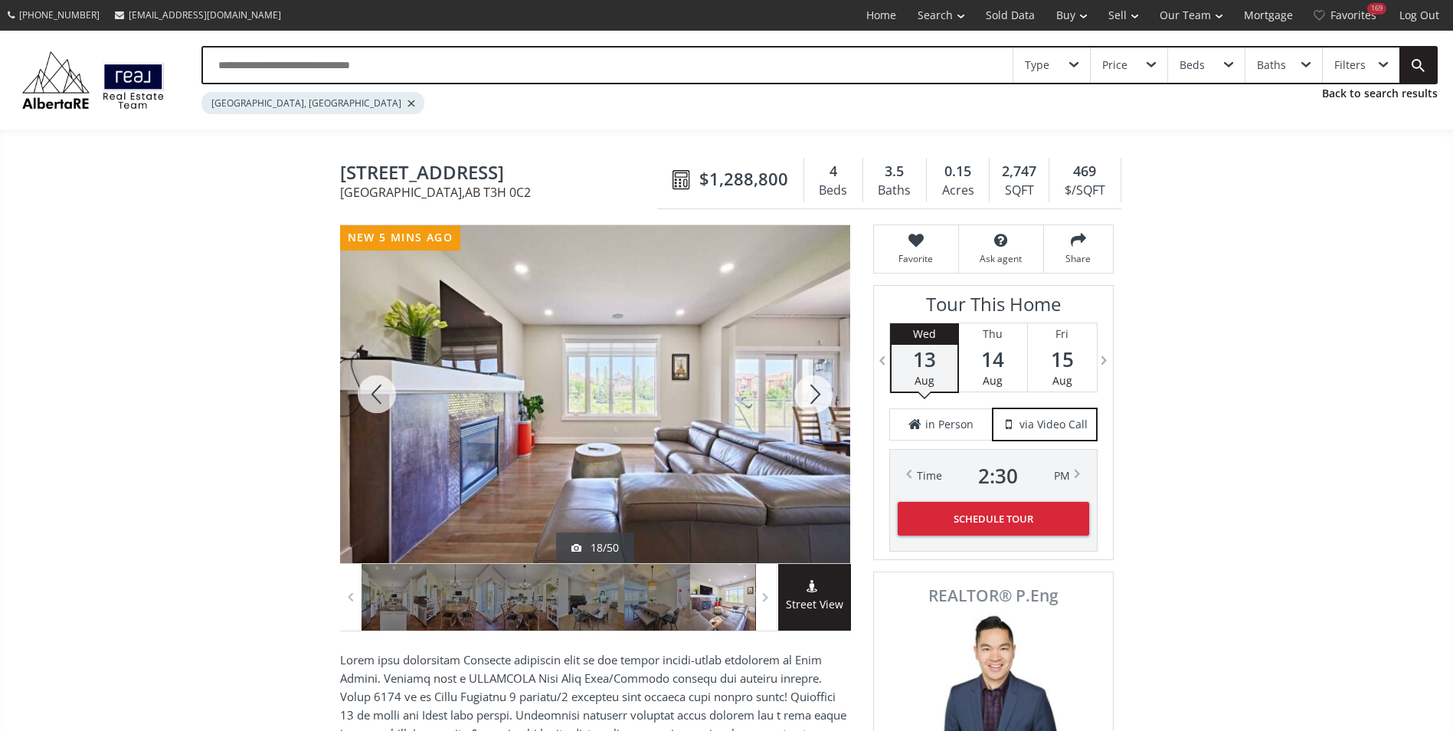
click at [789, 399] on div at bounding box center [813, 394] width 74 height 338
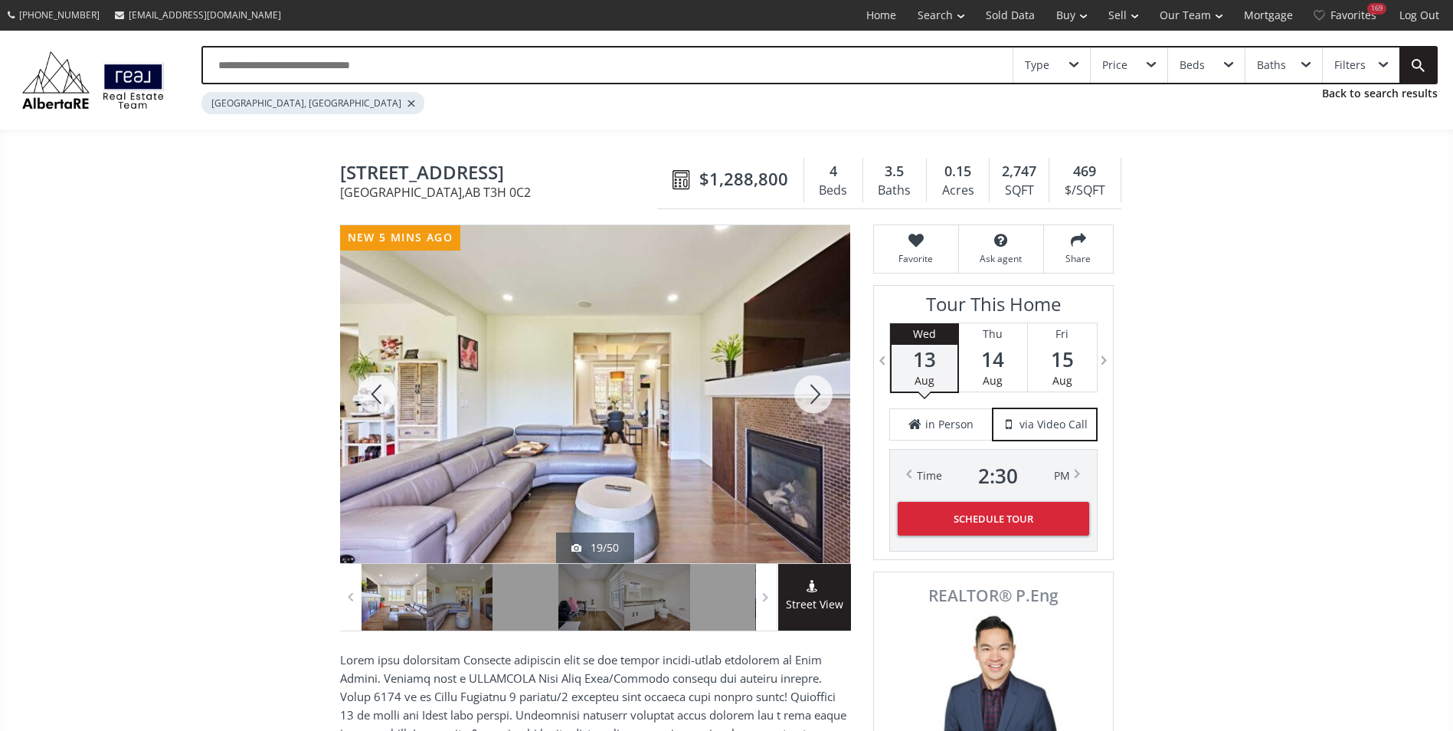
click at [787, 399] on div at bounding box center [813, 394] width 74 height 338
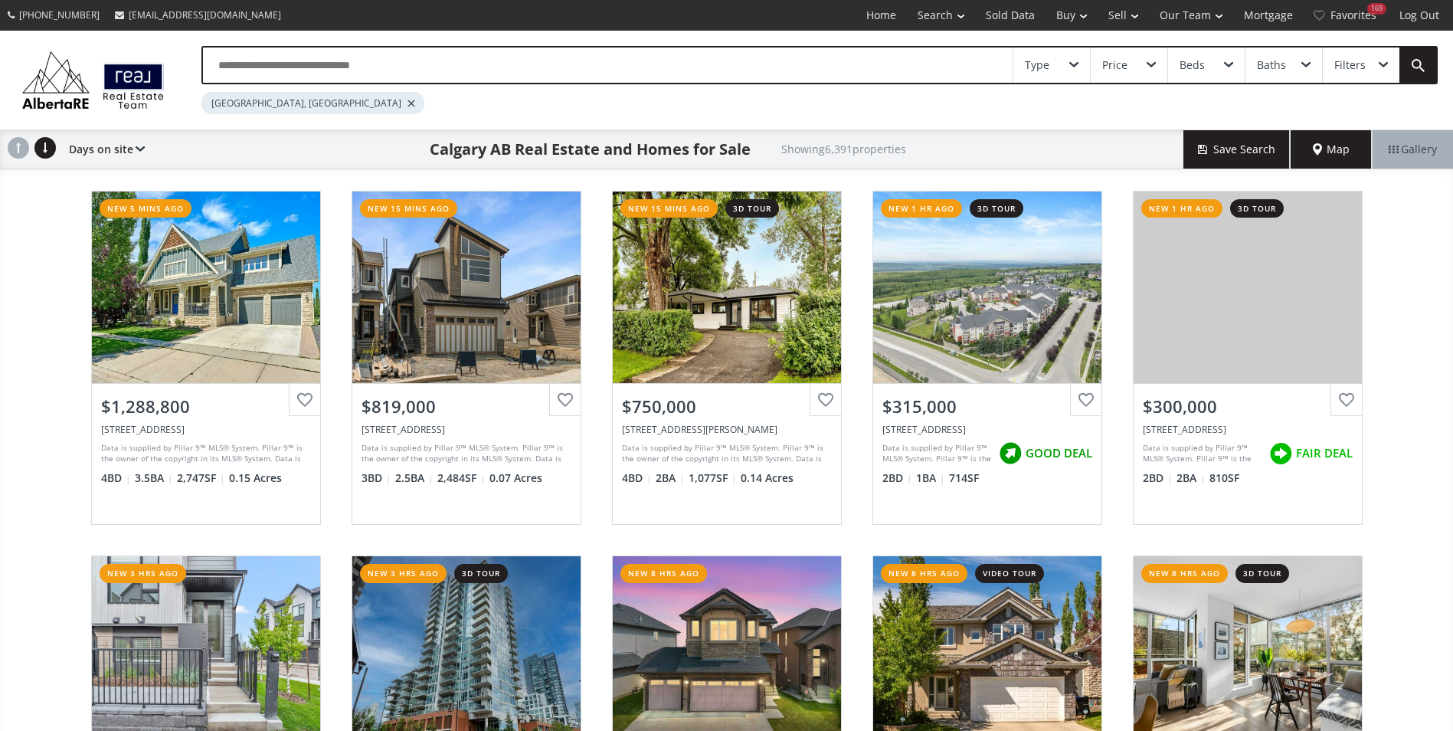
click at [253, 73] on input "text" at bounding box center [607, 64] width 809 height 35
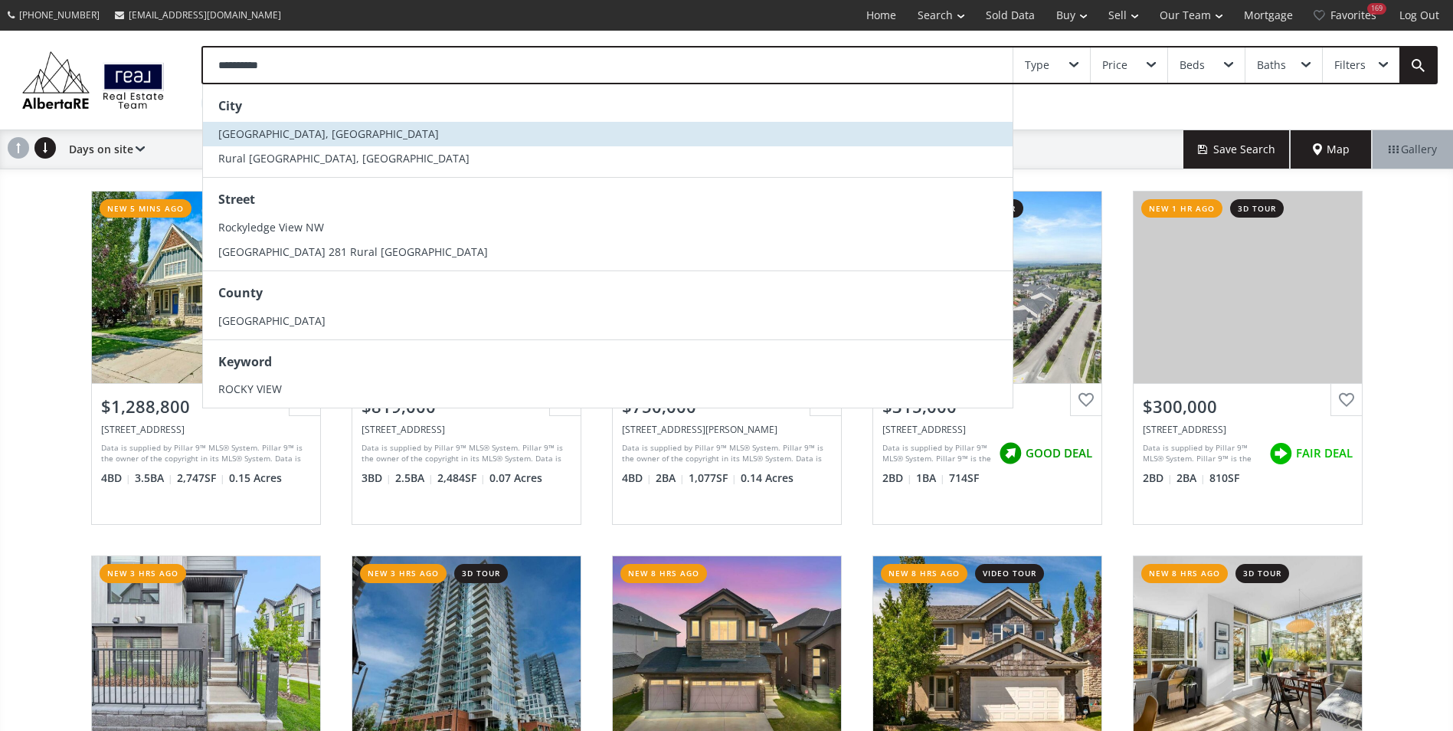
type input "**********"
click at [324, 127] on span "[GEOGRAPHIC_DATA], [GEOGRAPHIC_DATA]" at bounding box center [328, 133] width 221 height 15
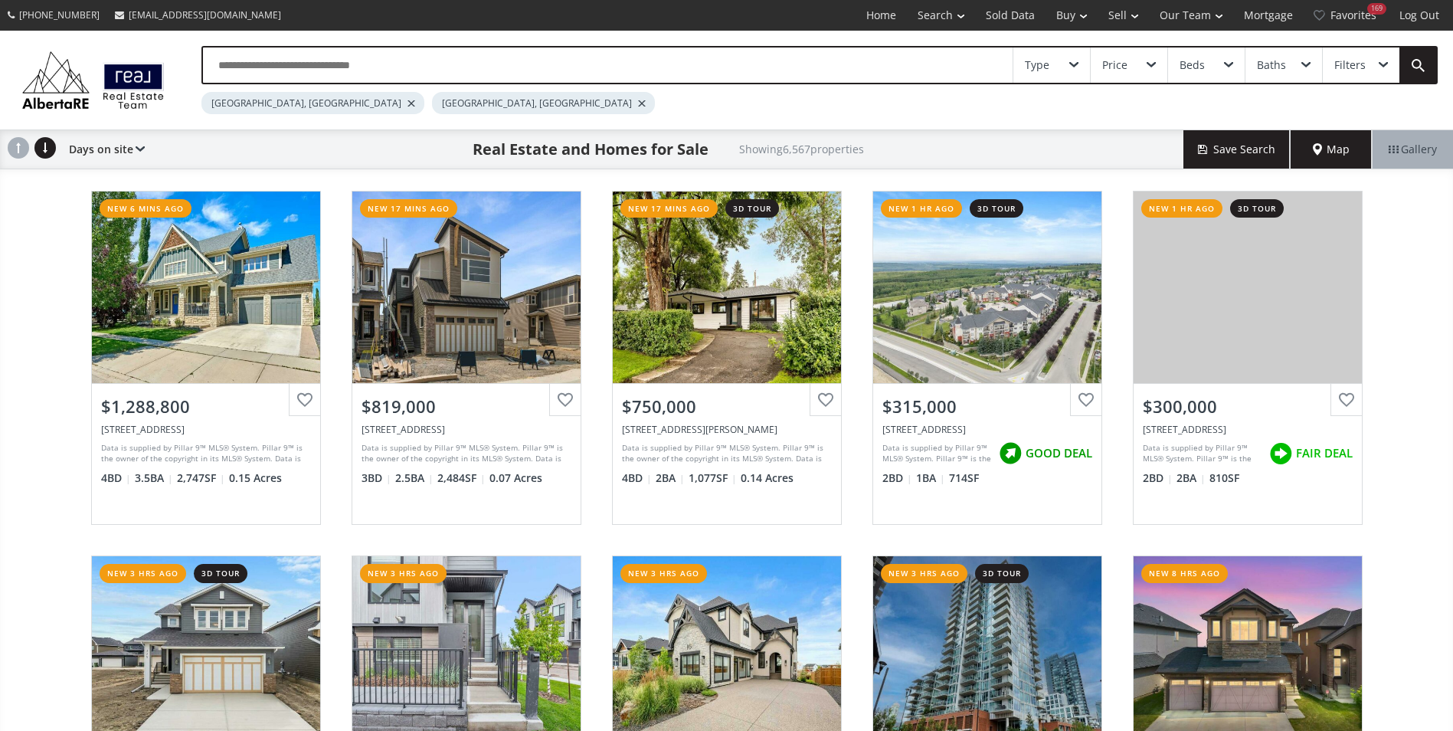
click at [407, 103] on div at bounding box center [411, 103] width 8 height 6
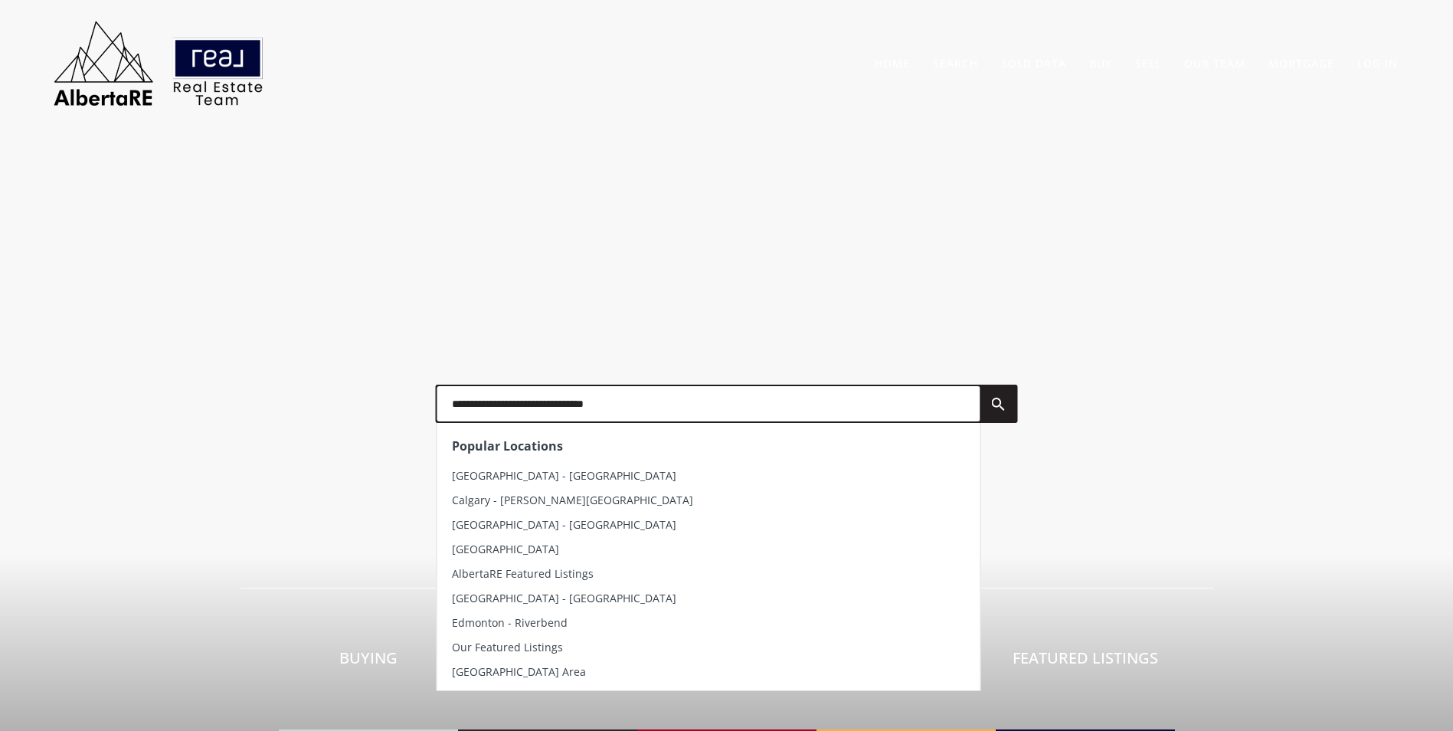
click at [460, 412] on input "text" at bounding box center [707, 403] width 543 height 35
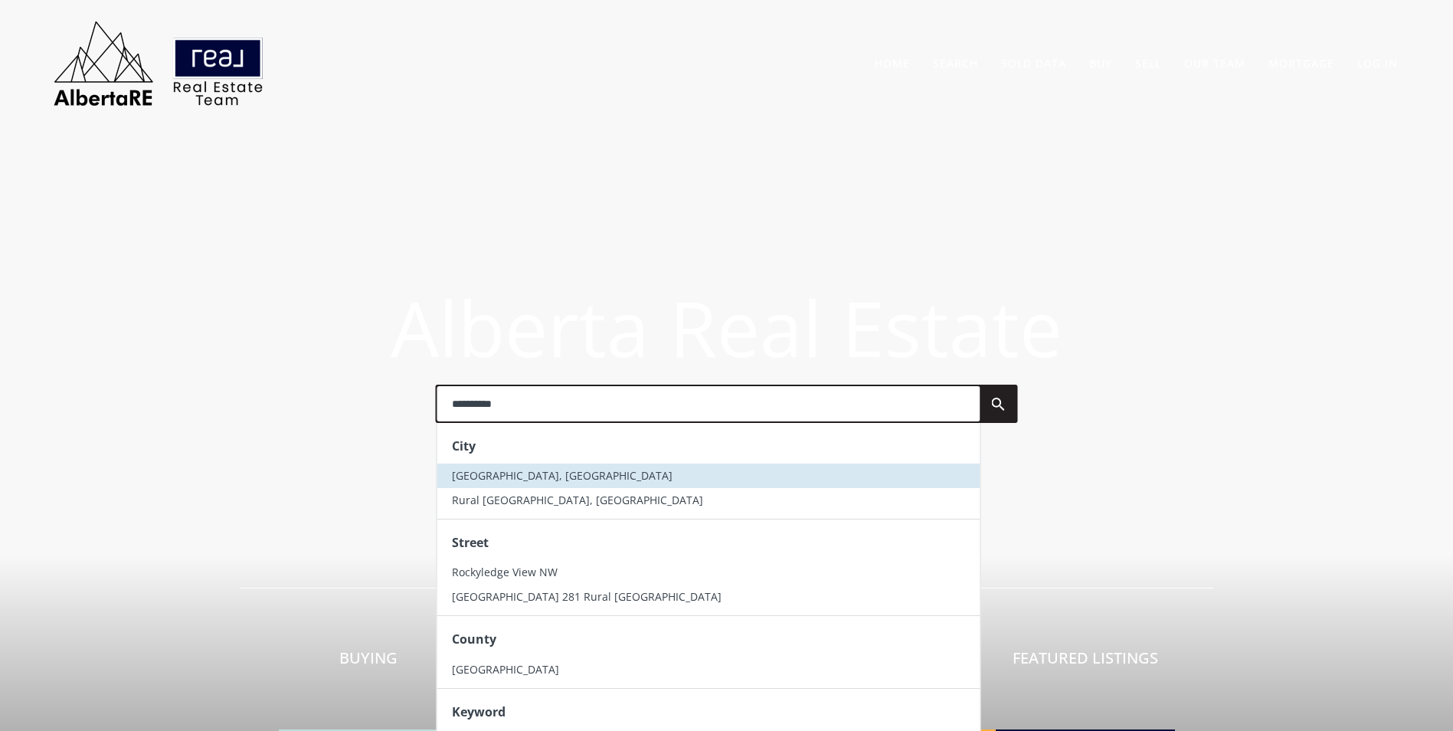
type input "**********"
click at [508, 475] on span "[GEOGRAPHIC_DATA], [GEOGRAPHIC_DATA]" at bounding box center [562, 475] width 221 height 15
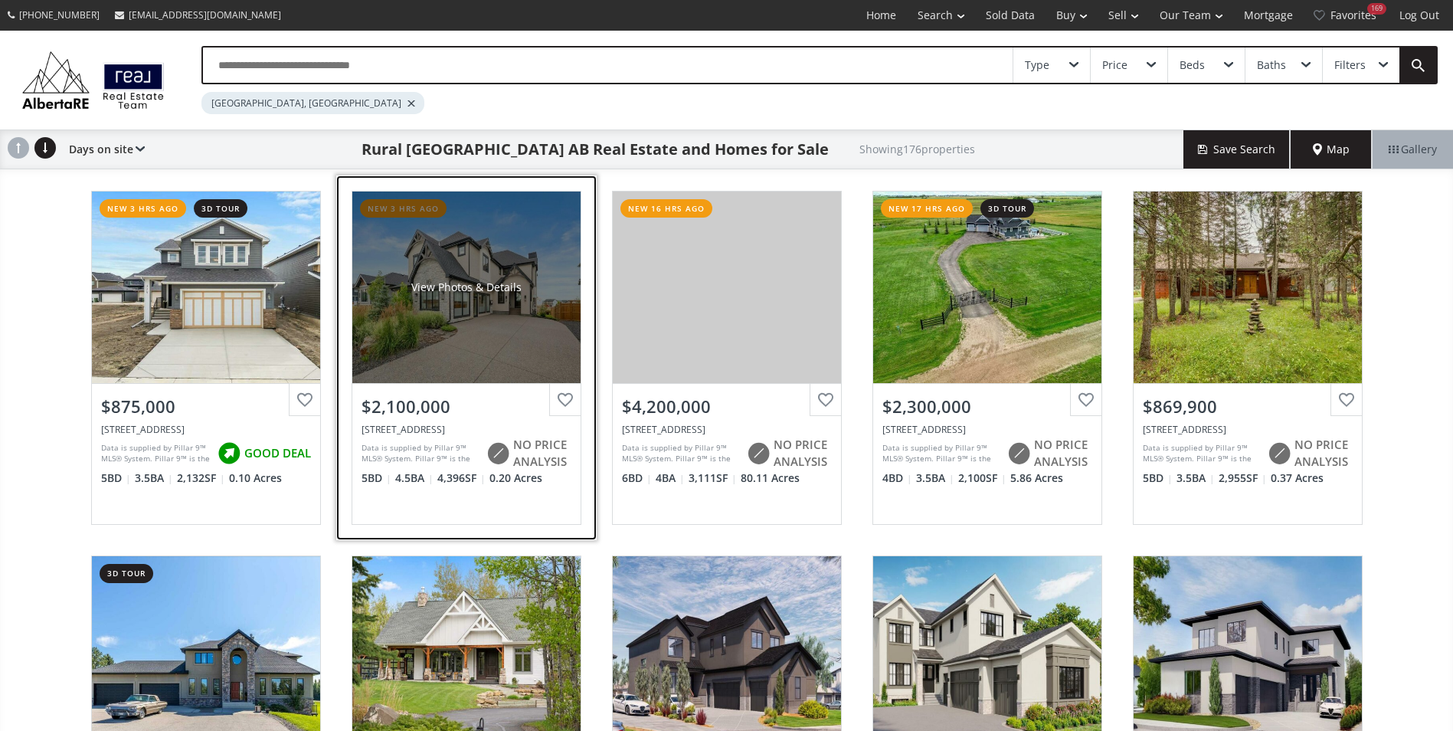
click at [477, 274] on div "View Photos & Details" at bounding box center [466, 286] width 228 height 191
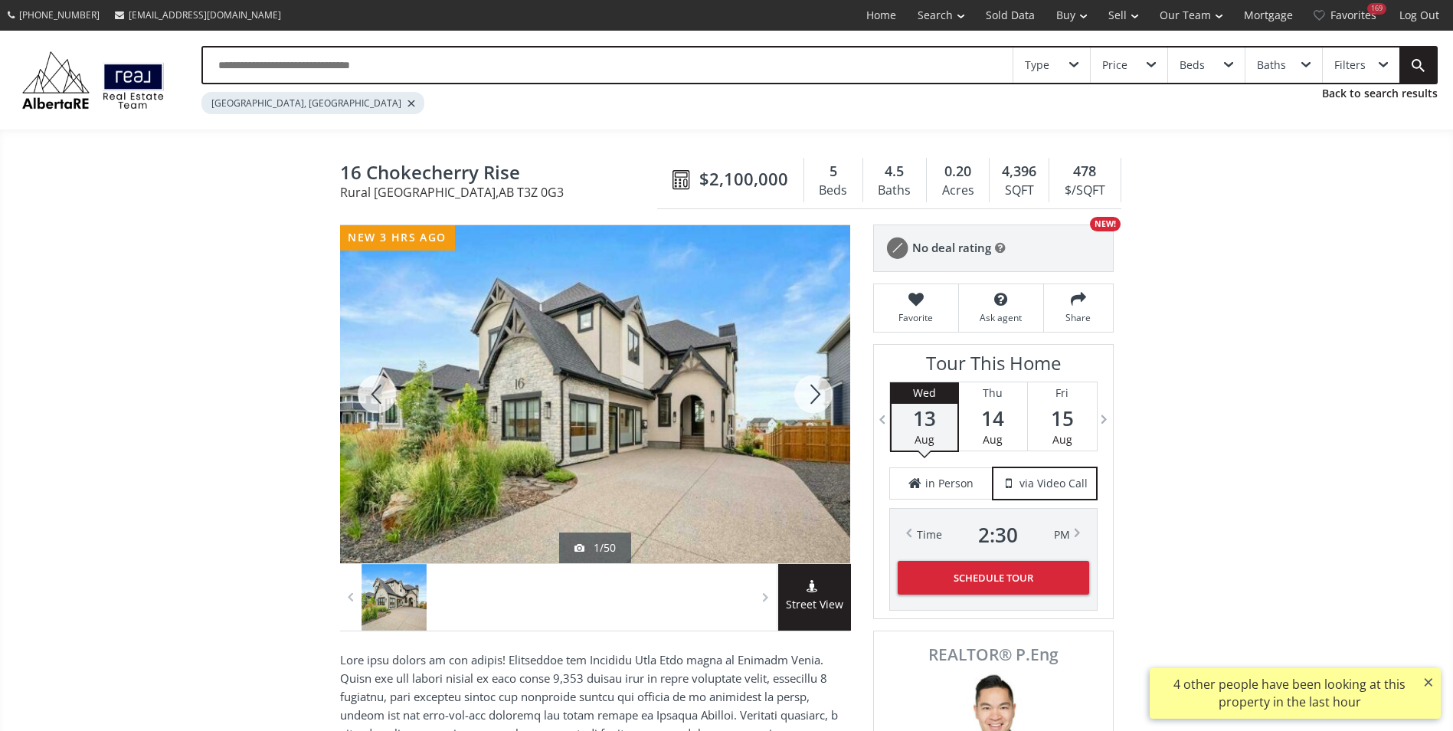
click at [823, 384] on div at bounding box center [813, 394] width 74 height 338
click at [817, 384] on div at bounding box center [813, 394] width 74 height 338
click at [811, 384] on div at bounding box center [813, 394] width 74 height 338
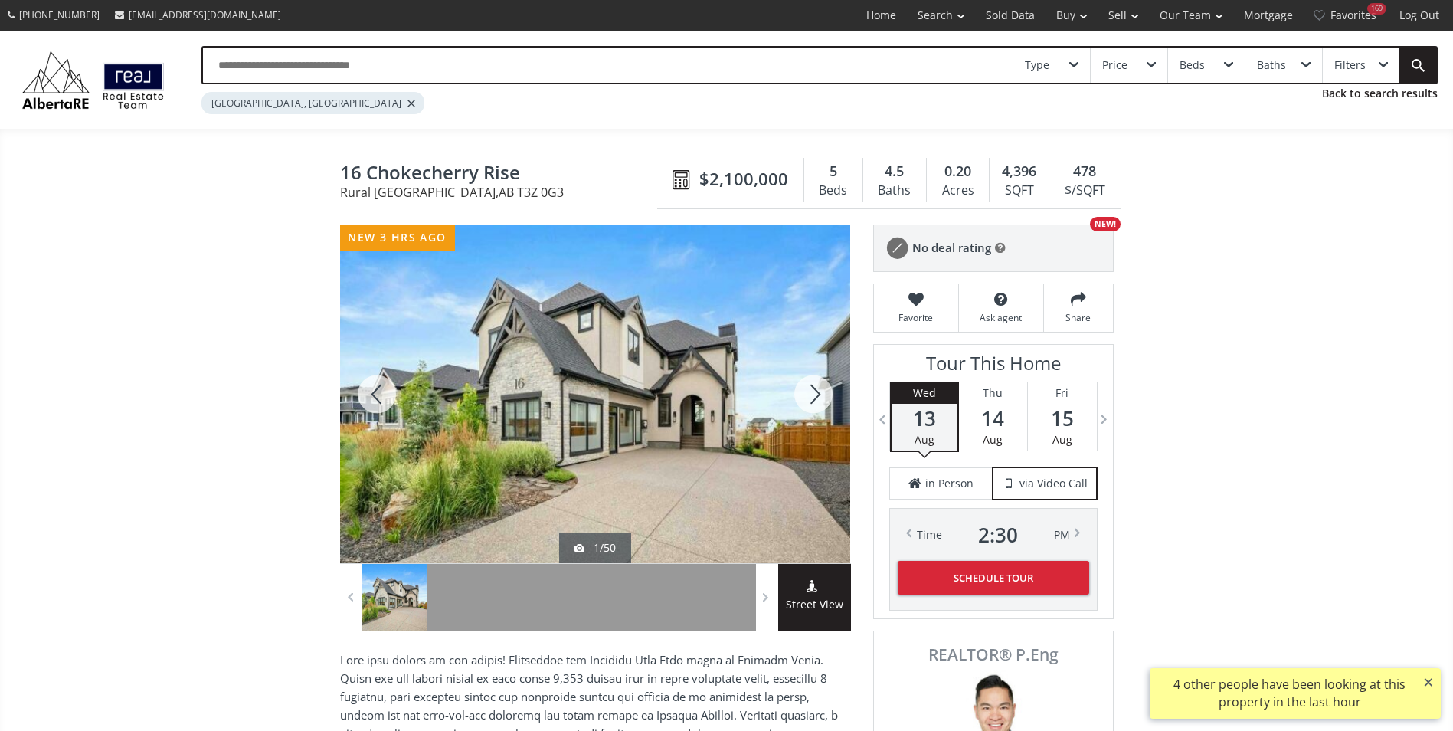
click at [809, 384] on div at bounding box center [813, 394] width 74 height 338
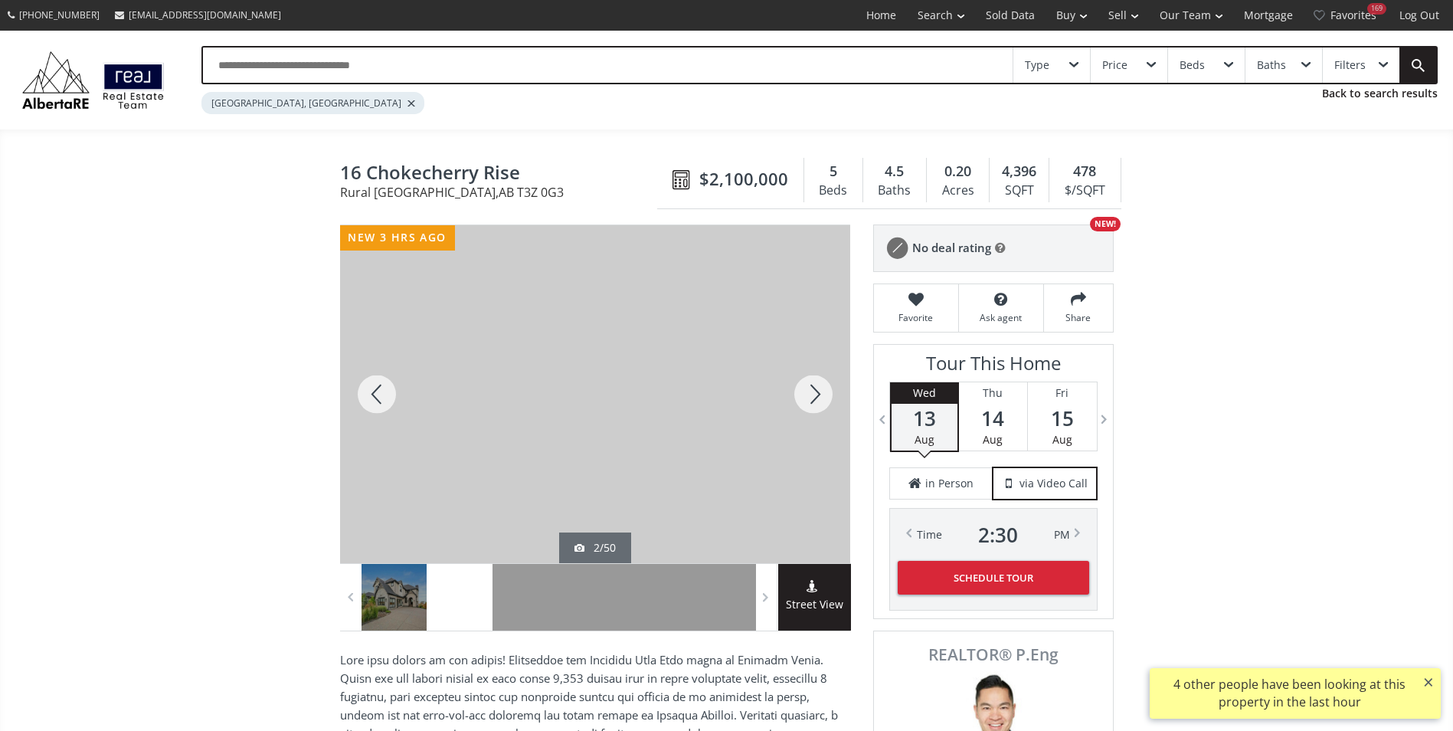
click at [809, 384] on div at bounding box center [813, 394] width 74 height 338
click at [806, 384] on div at bounding box center [813, 394] width 74 height 338
click at [796, 384] on div at bounding box center [813, 394] width 74 height 338
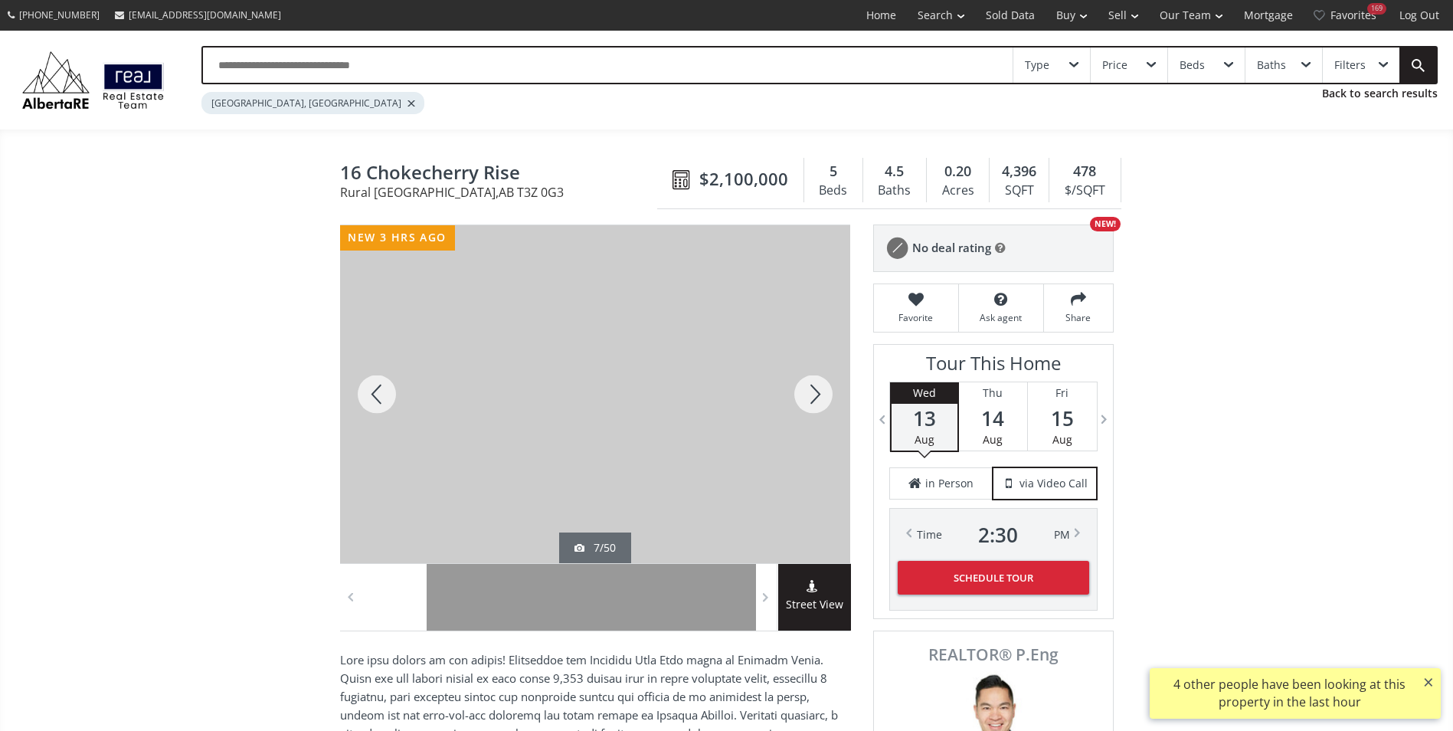
click at [796, 384] on div at bounding box center [813, 394] width 74 height 338
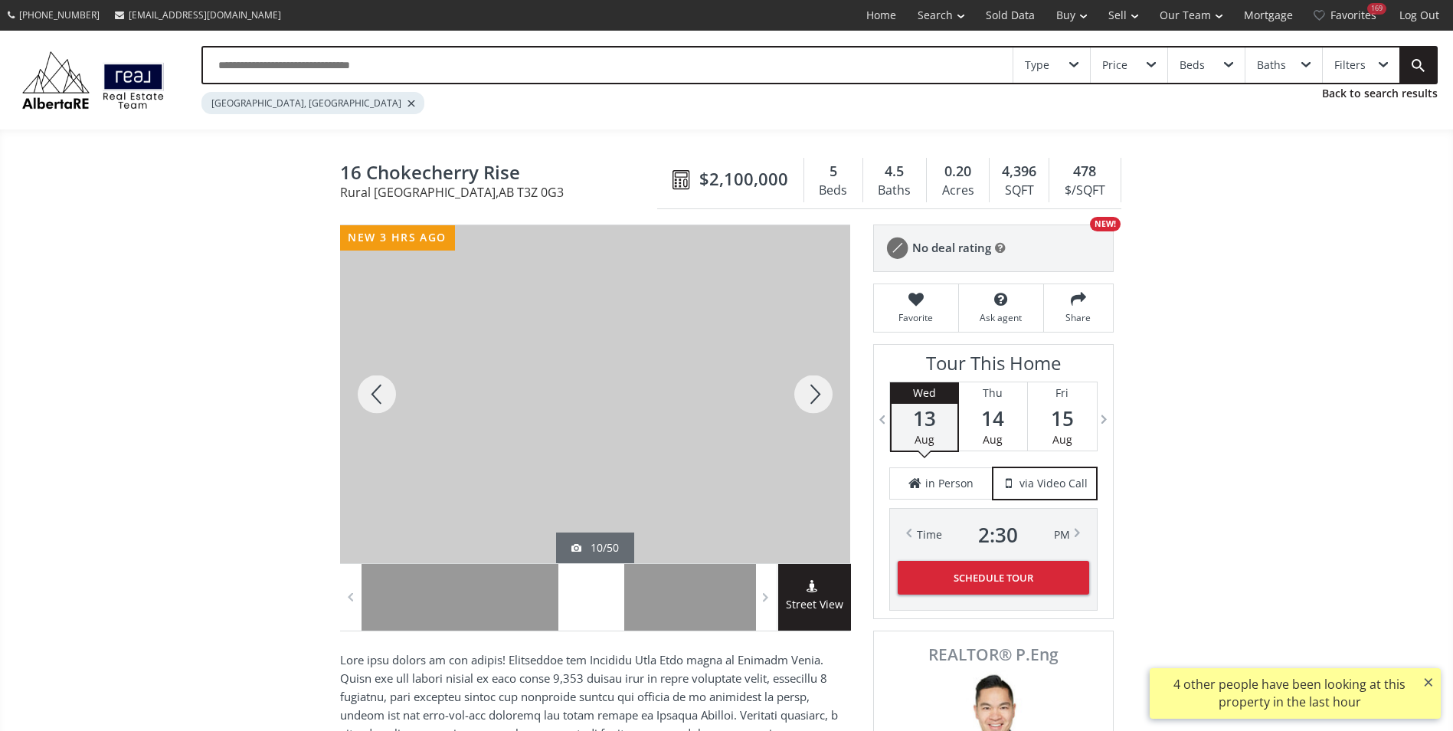
click at [799, 383] on div at bounding box center [813, 394] width 74 height 338
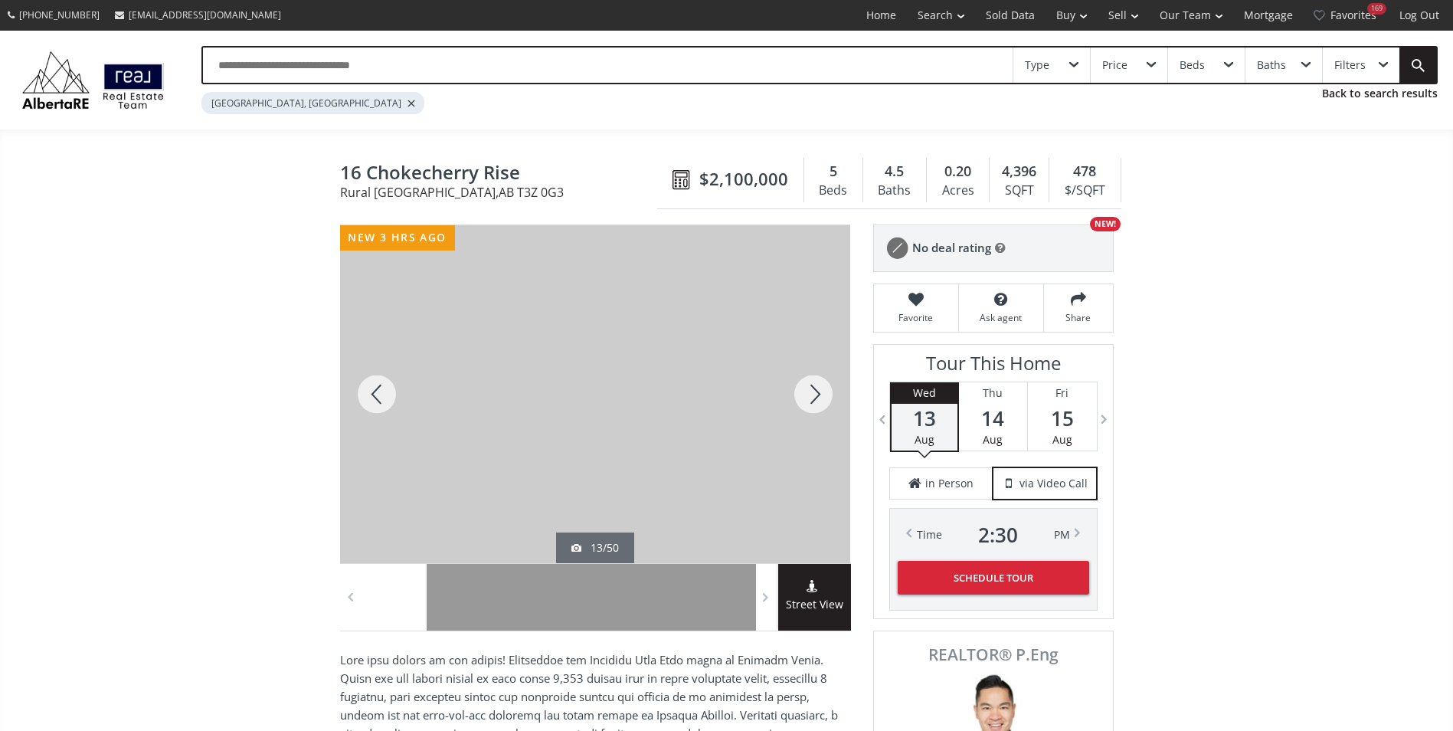
click at [799, 383] on div at bounding box center [813, 394] width 74 height 338
click at [796, 383] on div at bounding box center [813, 394] width 74 height 338
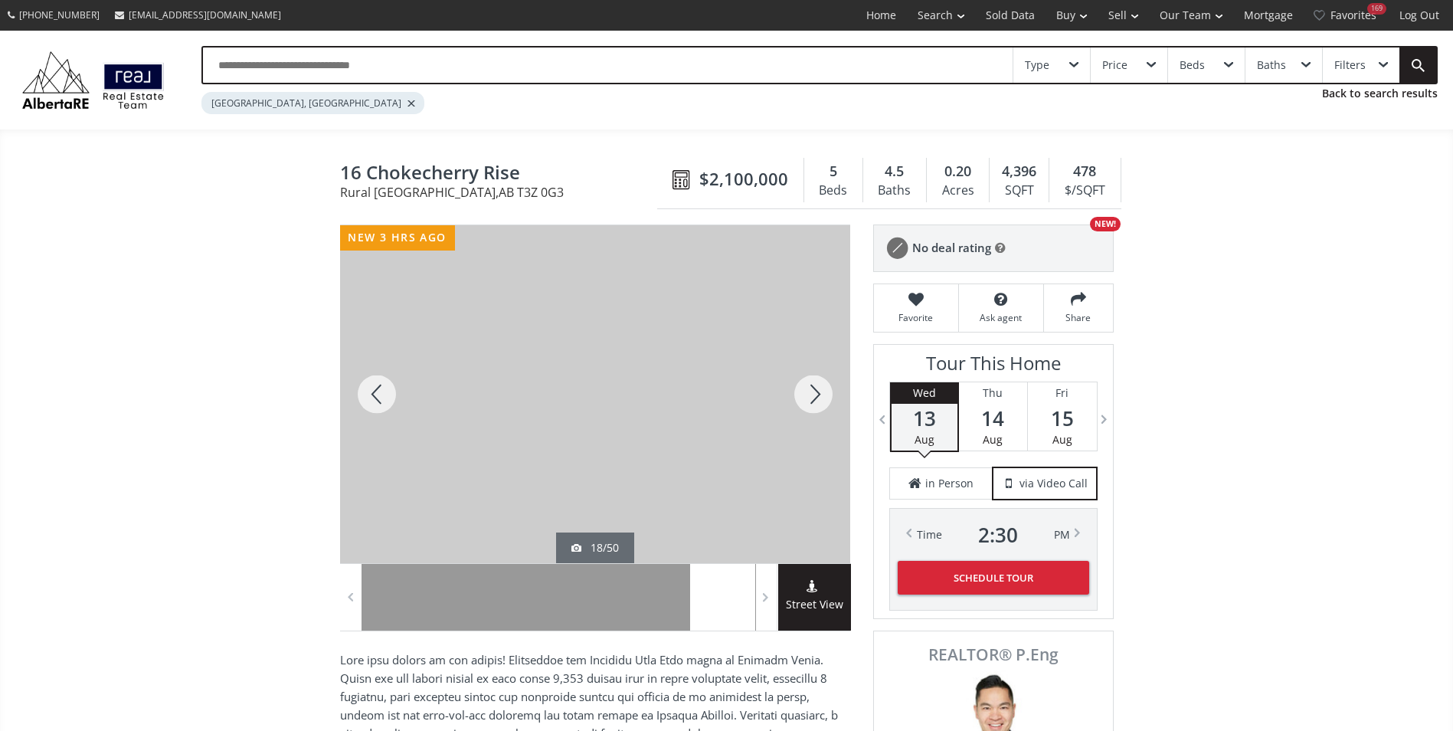
click at [795, 383] on div at bounding box center [813, 394] width 74 height 338
click at [791, 384] on div at bounding box center [813, 394] width 74 height 338
click at [787, 382] on div at bounding box center [813, 394] width 74 height 338
click at [796, 386] on div at bounding box center [813, 394] width 74 height 338
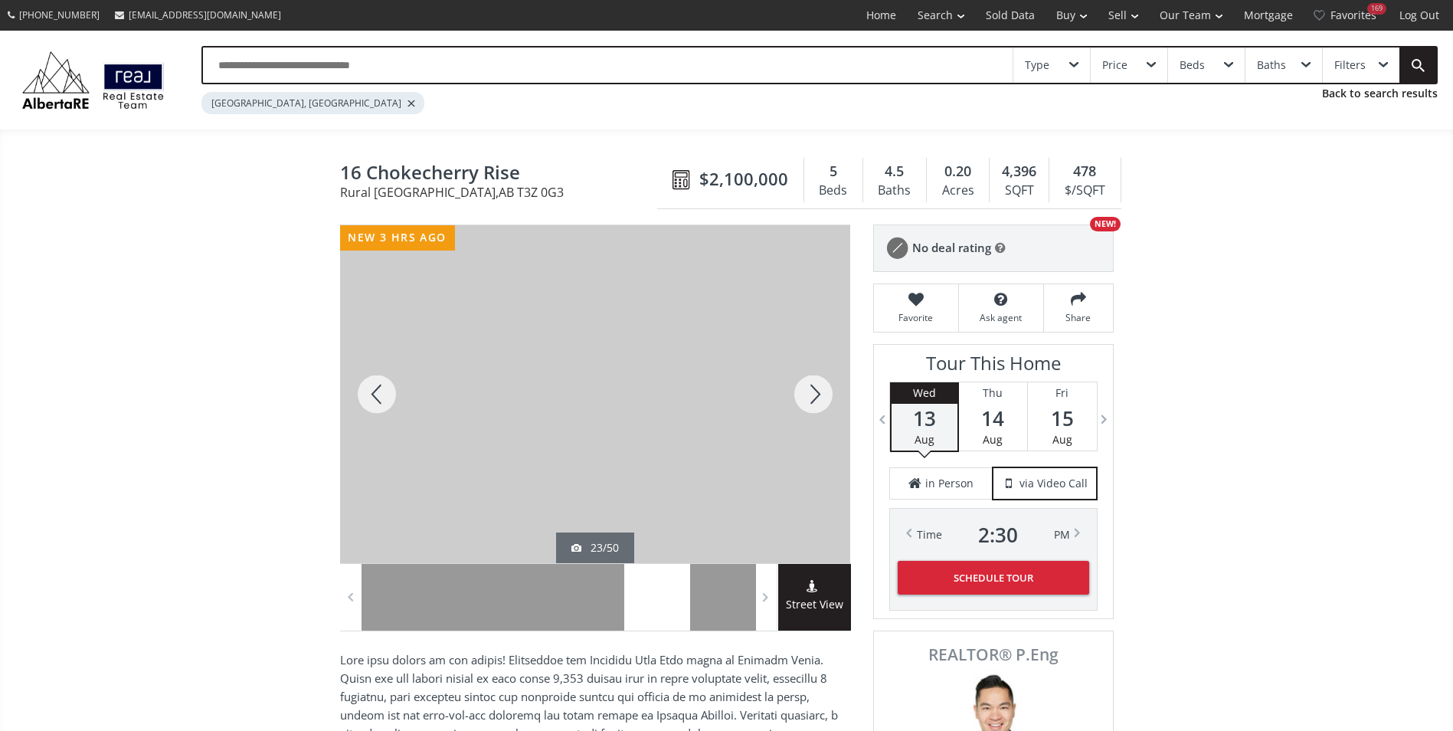
click at [360, 389] on div at bounding box center [377, 394] width 74 height 338
click at [378, 389] on div at bounding box center [377, 394] width 74 height 338
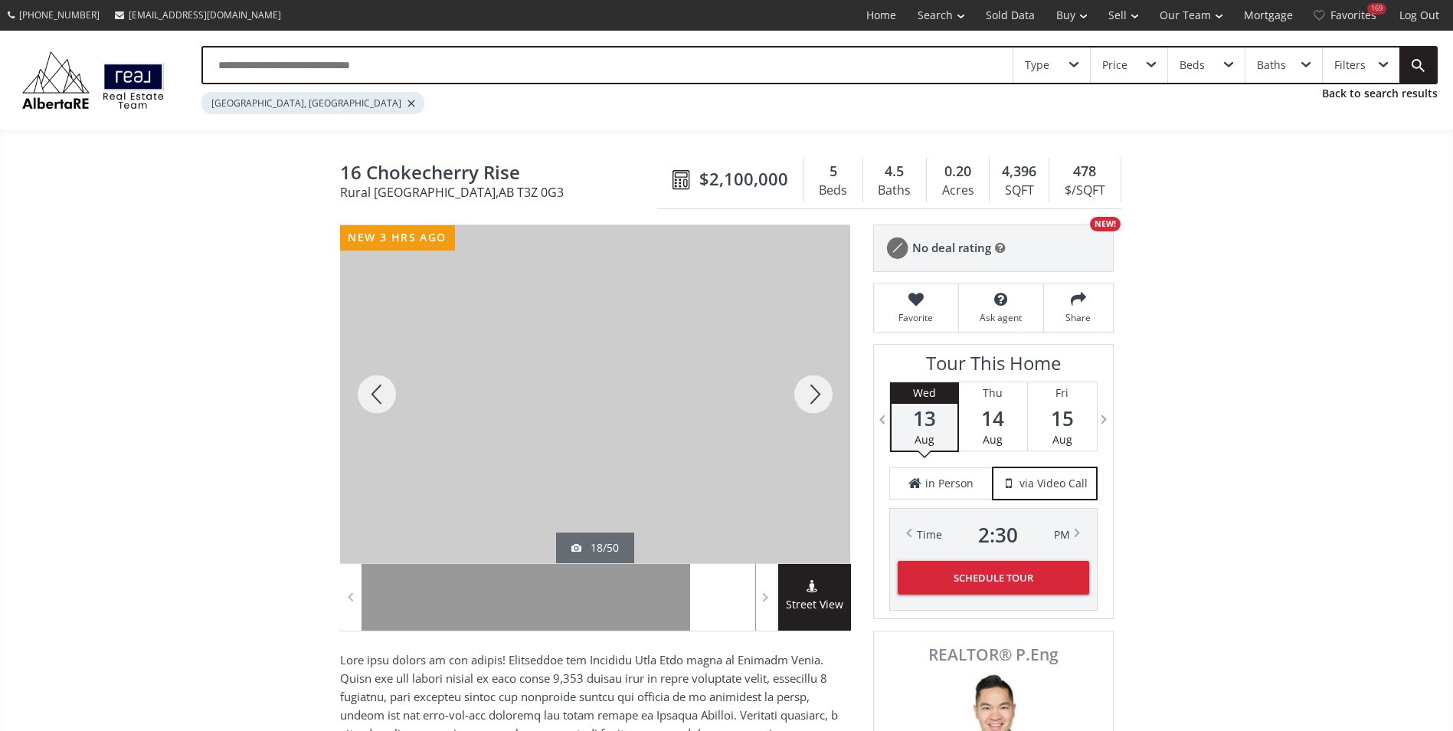
click at [818, 403] on div at bounding box center [813, 394] width 74 height 338
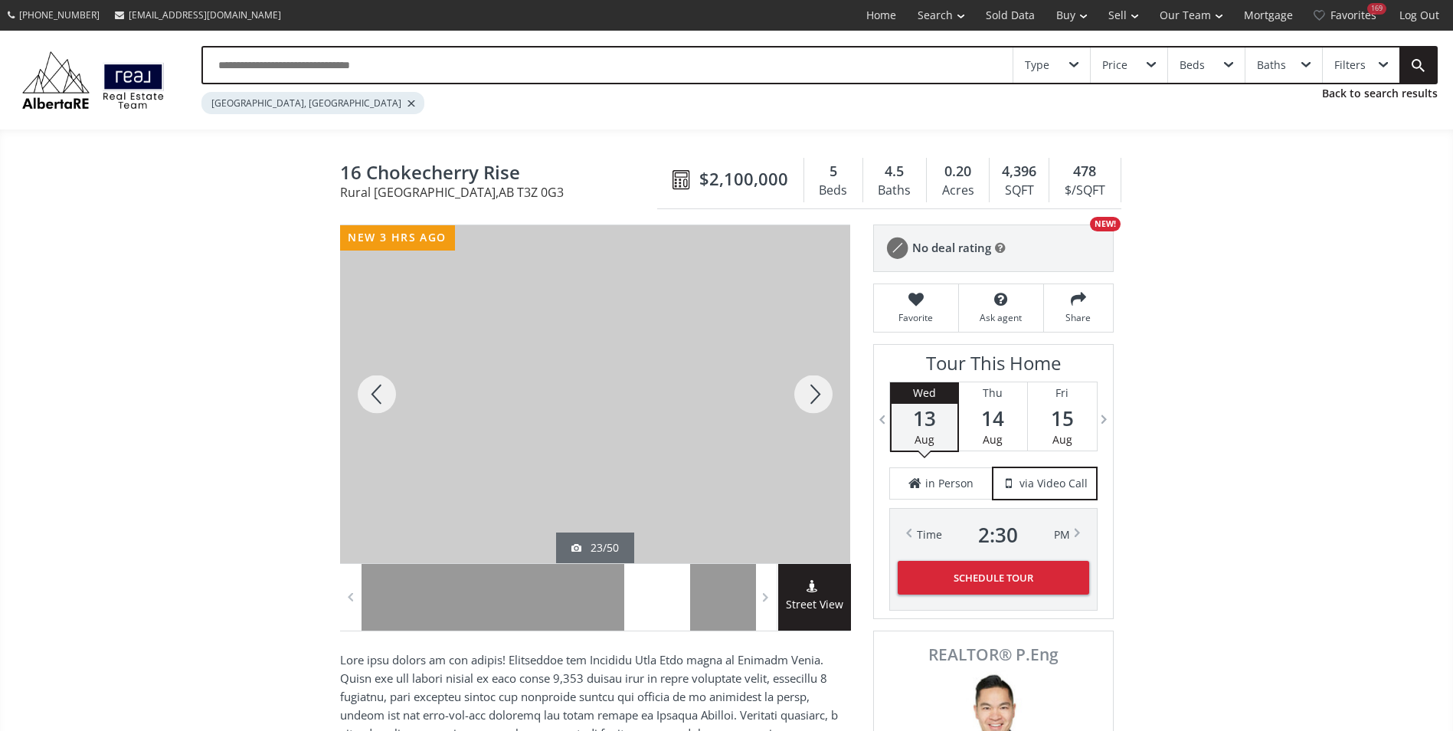
click at [818, 403] on div at bounding box center [813, 394] width 74 height 338
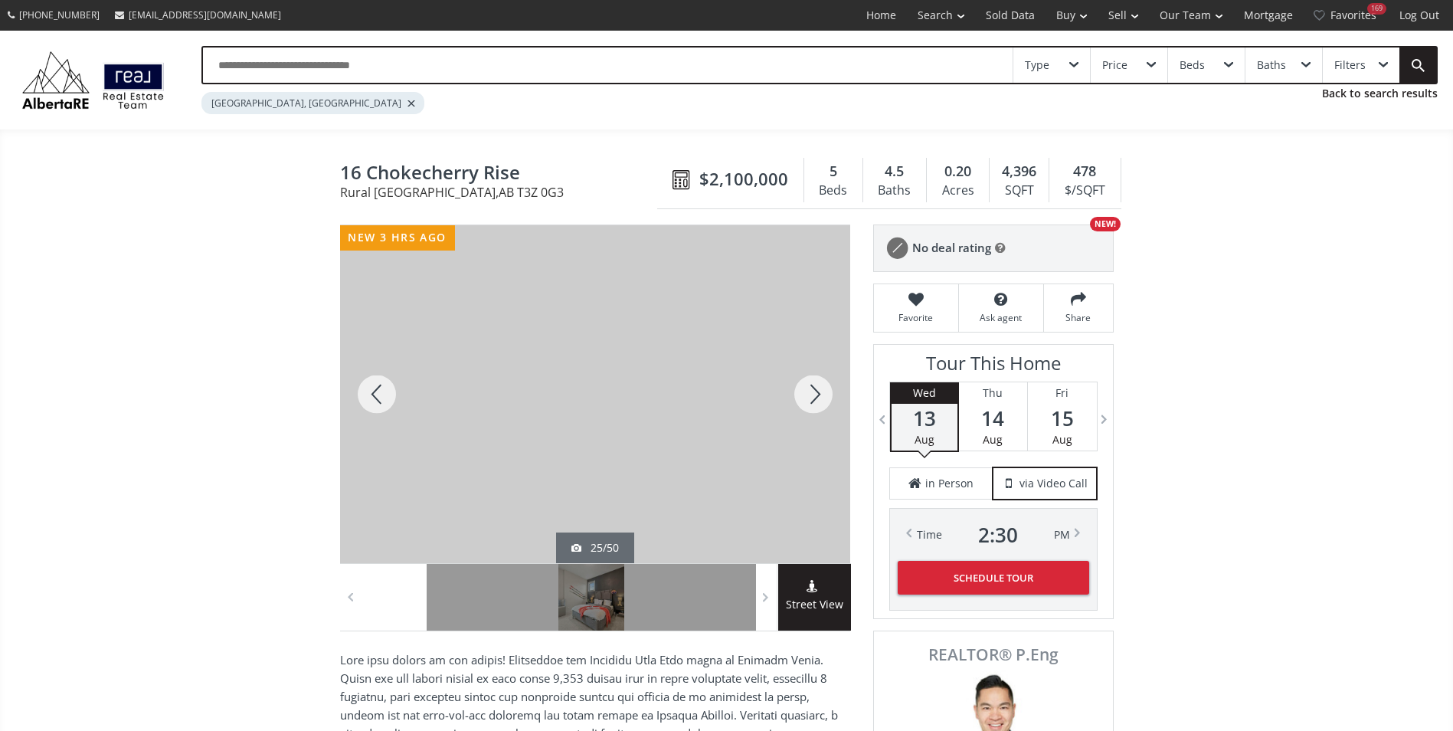
click at [818, 403] on div at bounding box center [813, 394] width 74 height 338
click at [817, 402] on div at bounding box center [813, 394] width 74 height 338
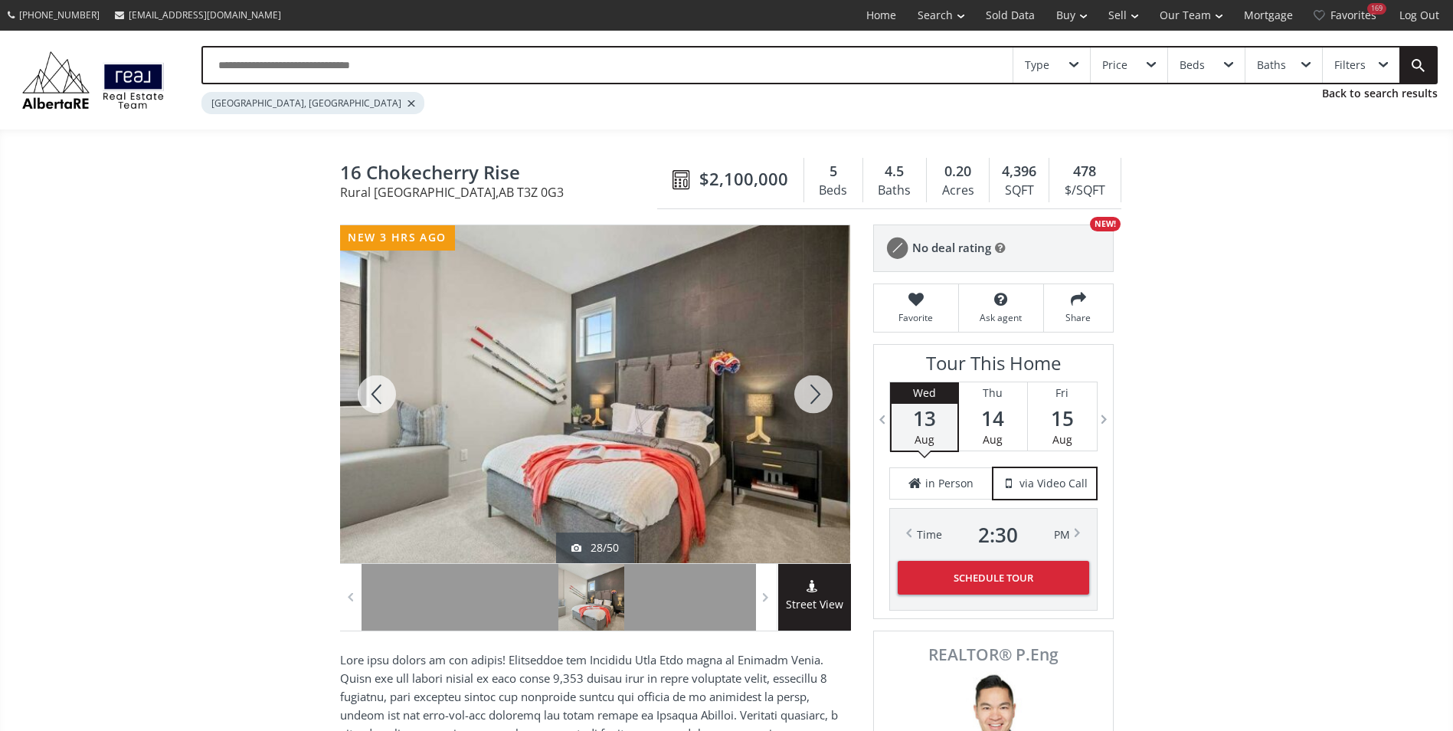
click at [812, 410] on div at bounding box center [813, 394] width 74 height 338
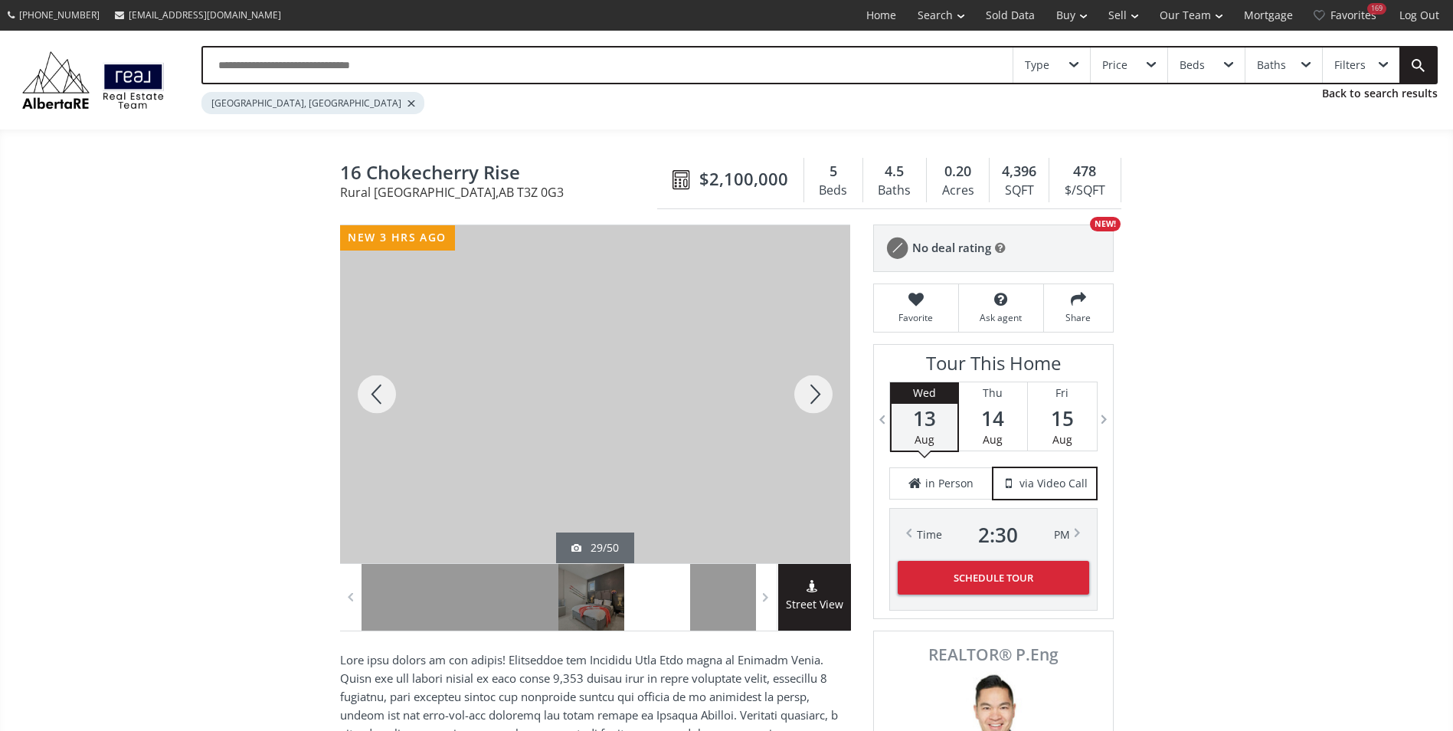
click at [812, 410] on div at bounding box center [813, 394] width 74 height 338
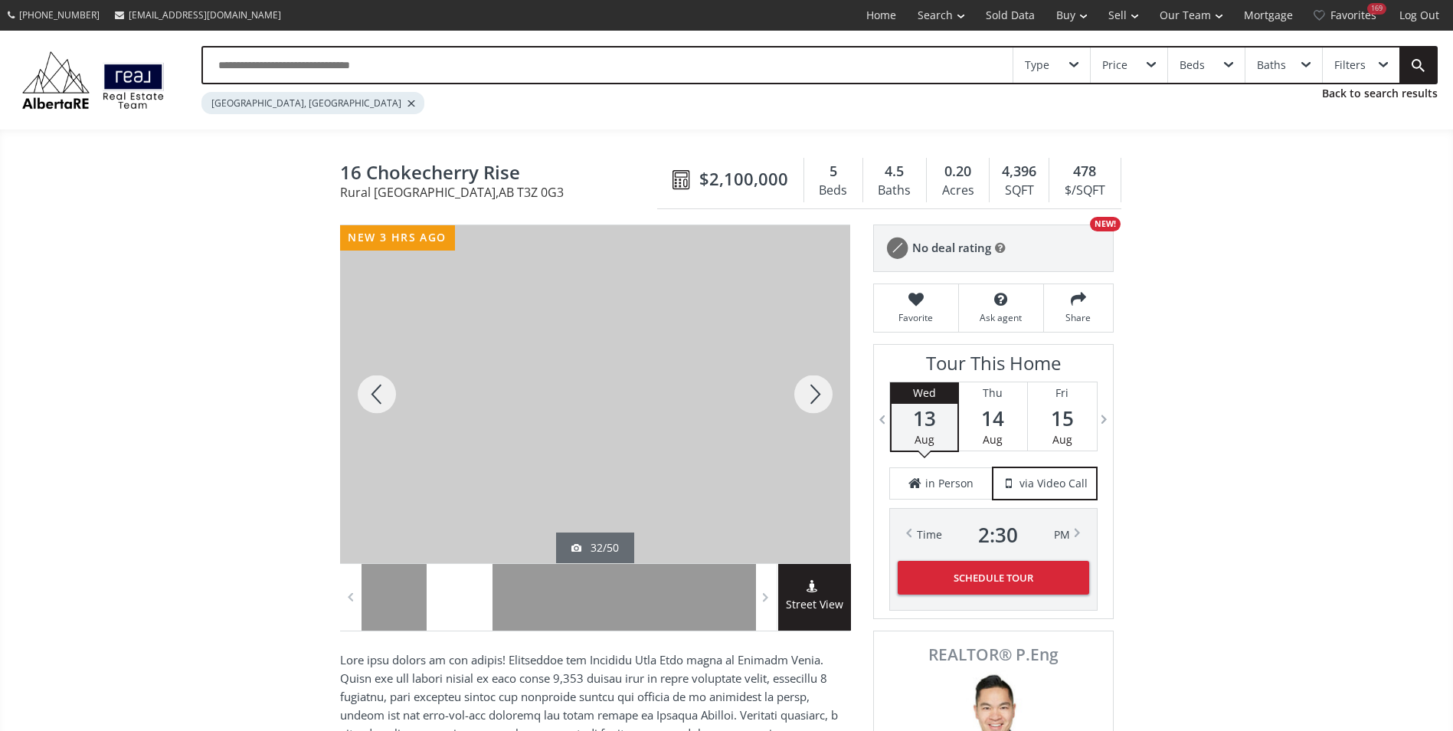
click at [812, 410] on div at bounding box center [813, 394] width 74 height 338
click at [811, 410] on div at bounding box center [813, 394] width 74 height 338
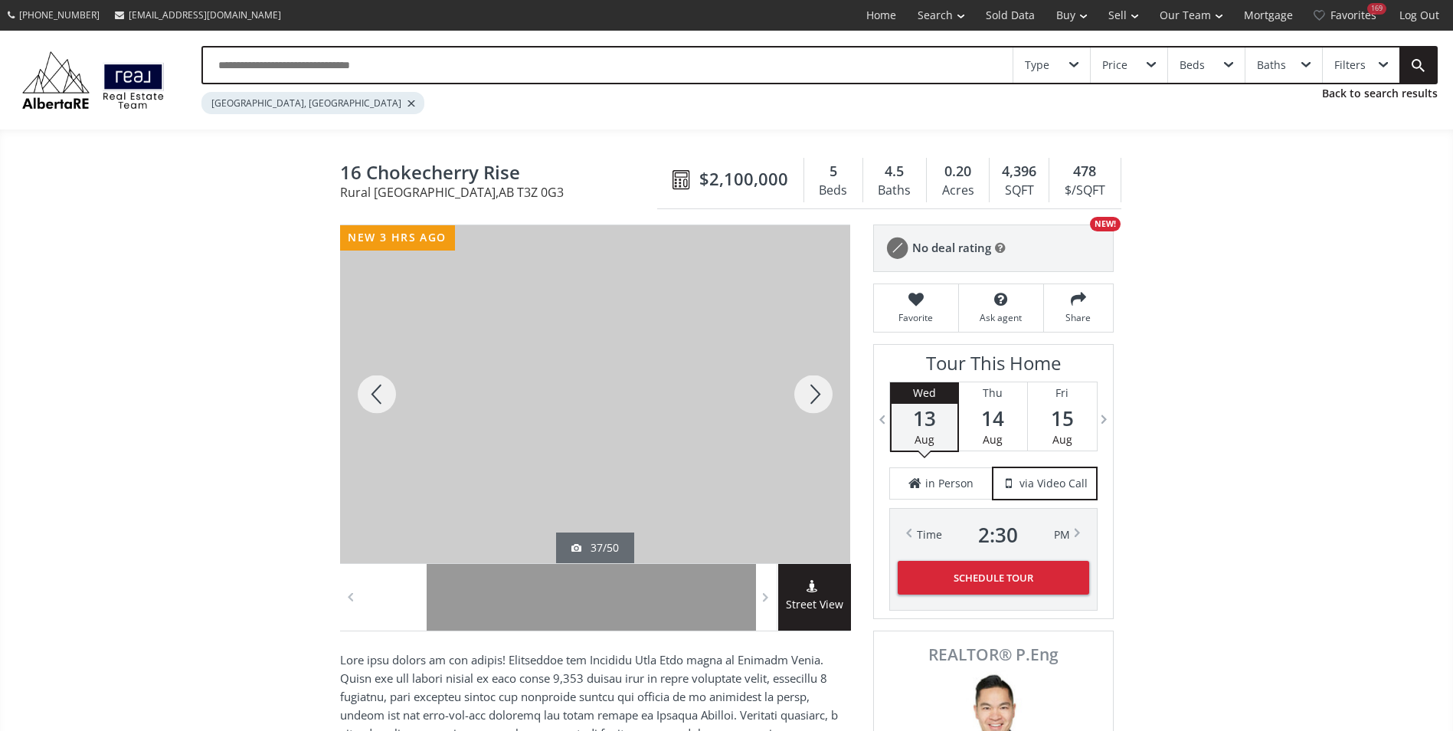
click at [811, 408] on div at bounding box center [813, 394] width 74 height 338
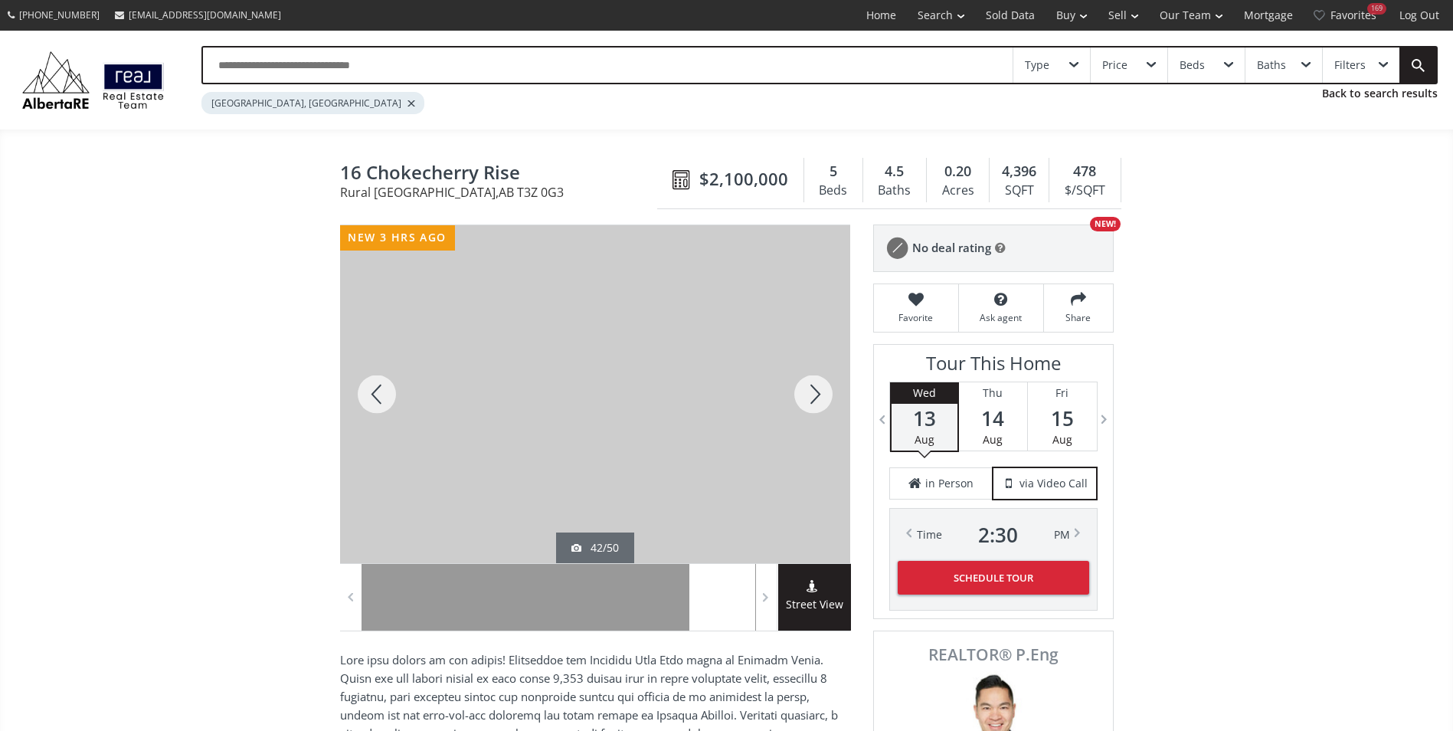
click at [810, 408] on div at bounding box center [813, 394] width 74 height 338
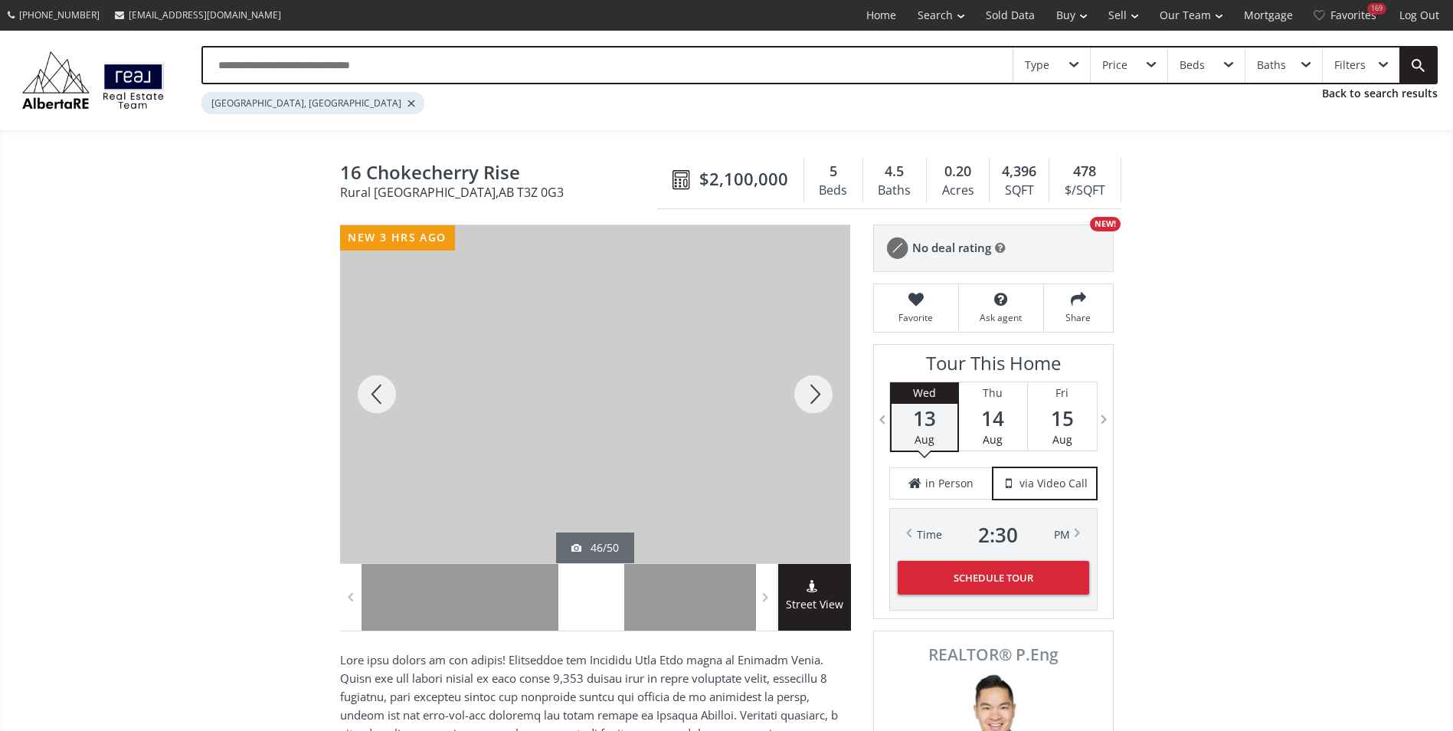
click at [809, 408] on div at bounding box center [813, 394] width 74 height 338
click at [808, 408] on div at bounding box center [813, 394] width 74 height 338
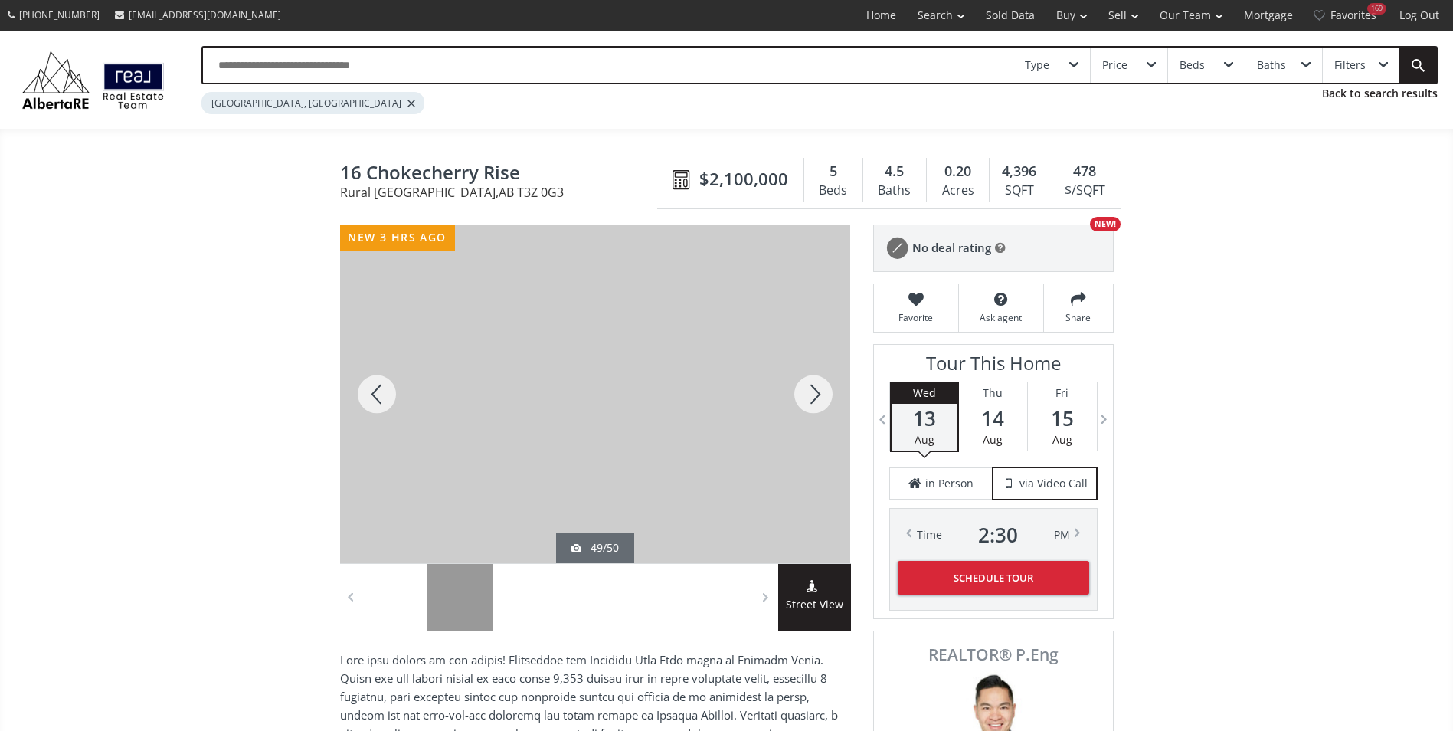
click at [808, 408] on div at bounding box center [813, 394] width 74 height 338
click at [805, 408] on div at bounding box center [813, 394] width 74 height 338
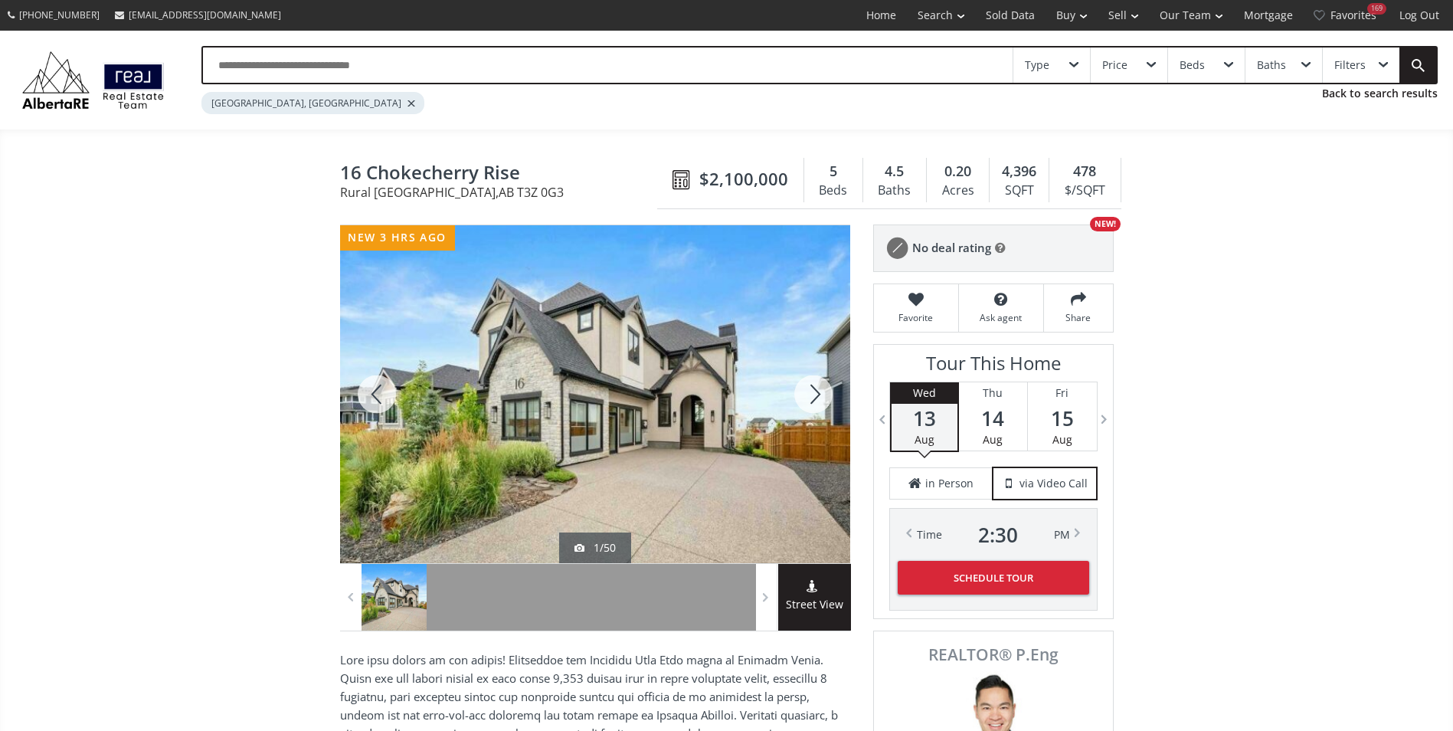
click at [805, 408] on div at bounding box center [813, 394] width 74 height 338
